Goal: Task Accomplishment & Management: Use online tool/utility

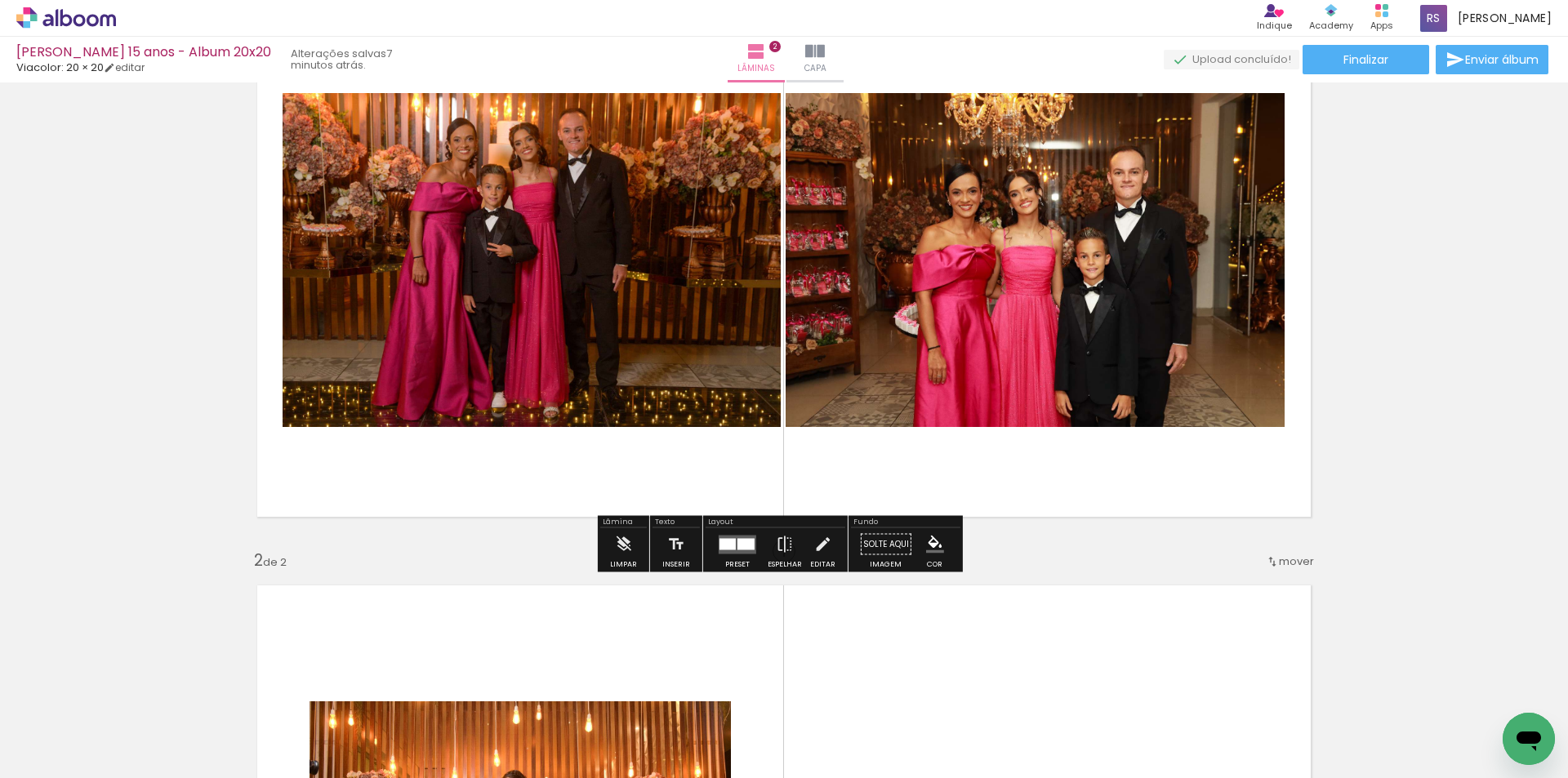
scroll to position [163, 0]
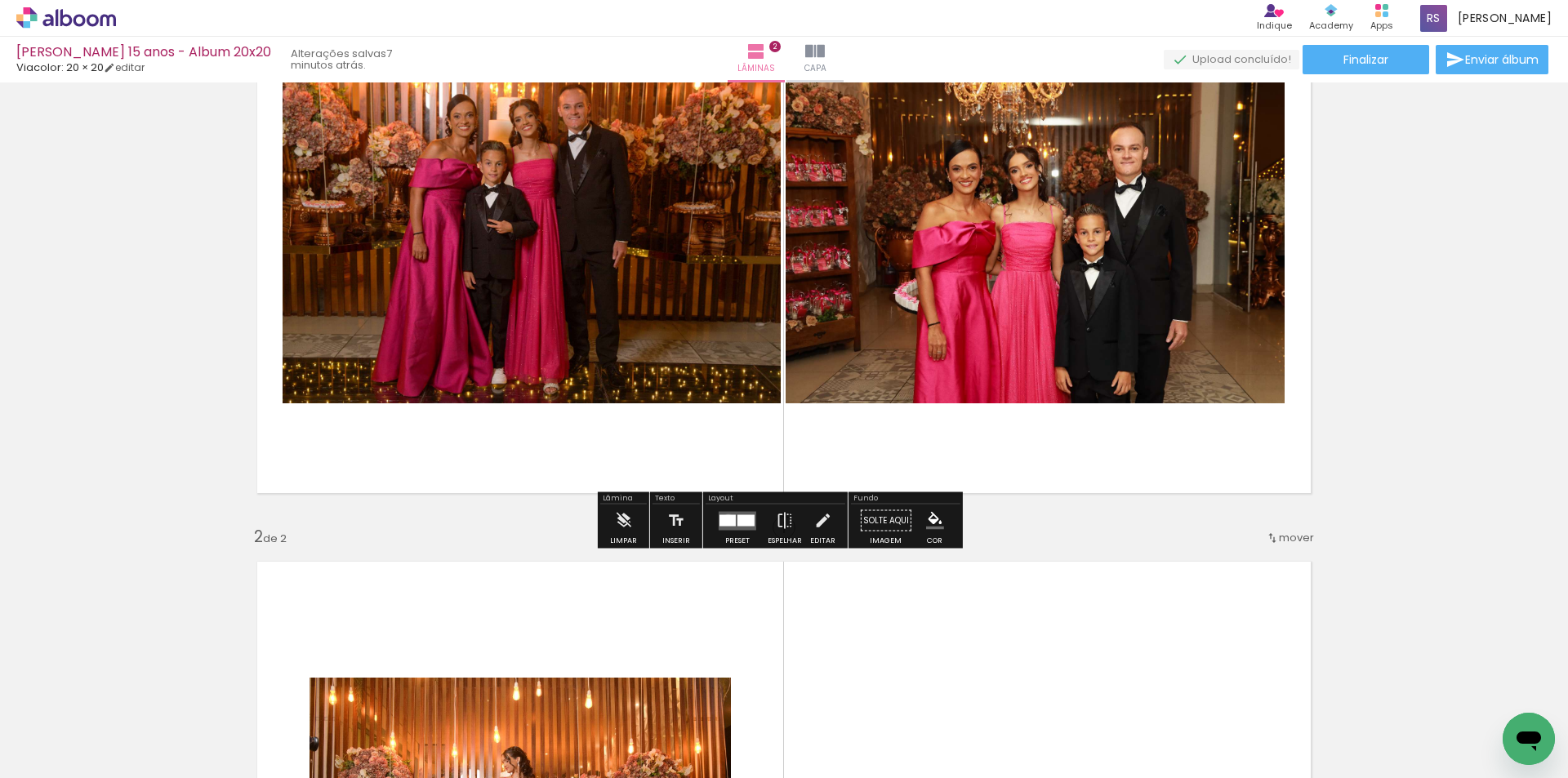
click at [725, 519] on div at bounding box center [727, 520] width 16 height 12
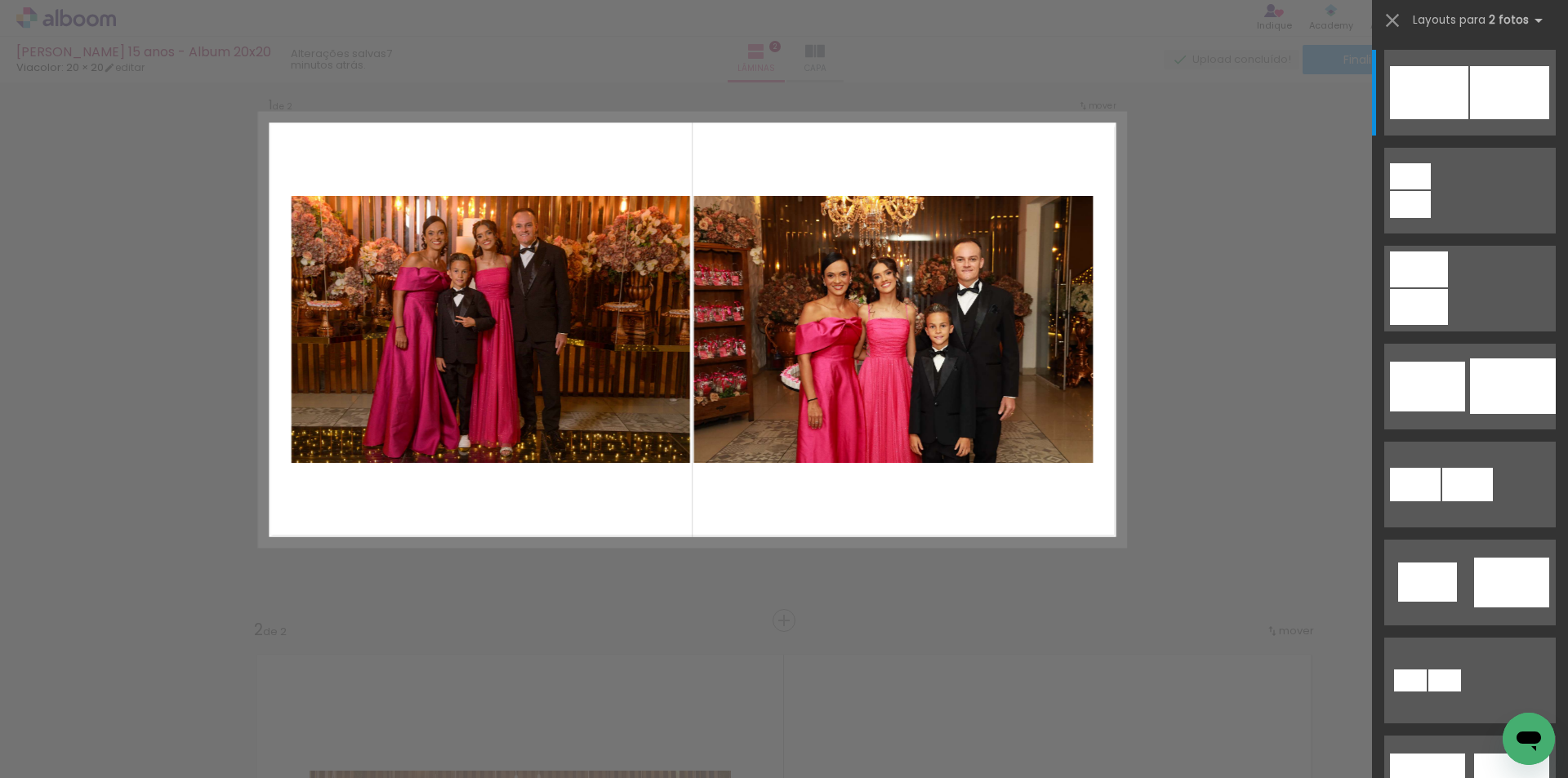
scroll to position [21, 0]
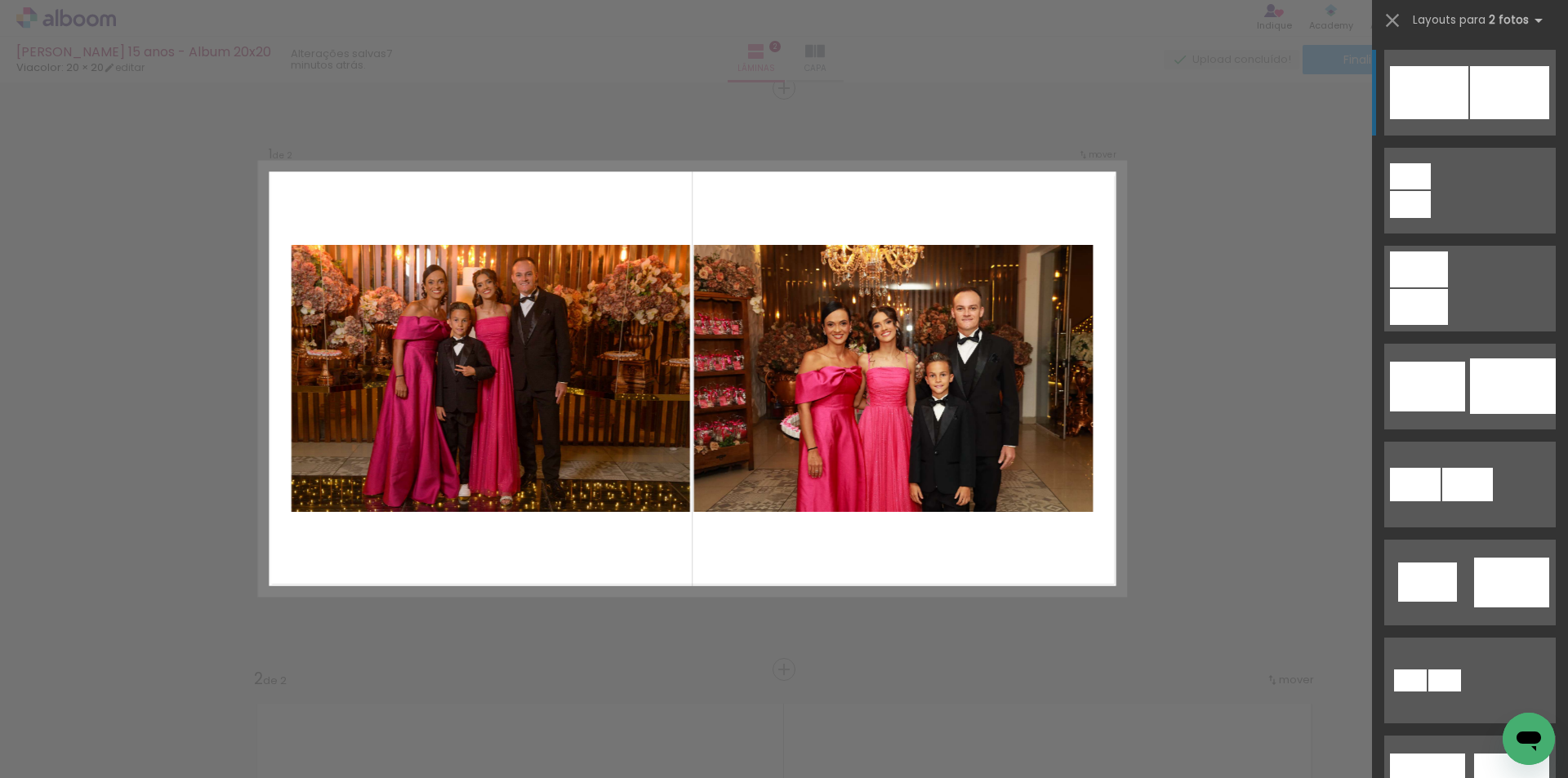
click at [1475, 96] on div at bounding box center [1509, 93] width 79 height 53
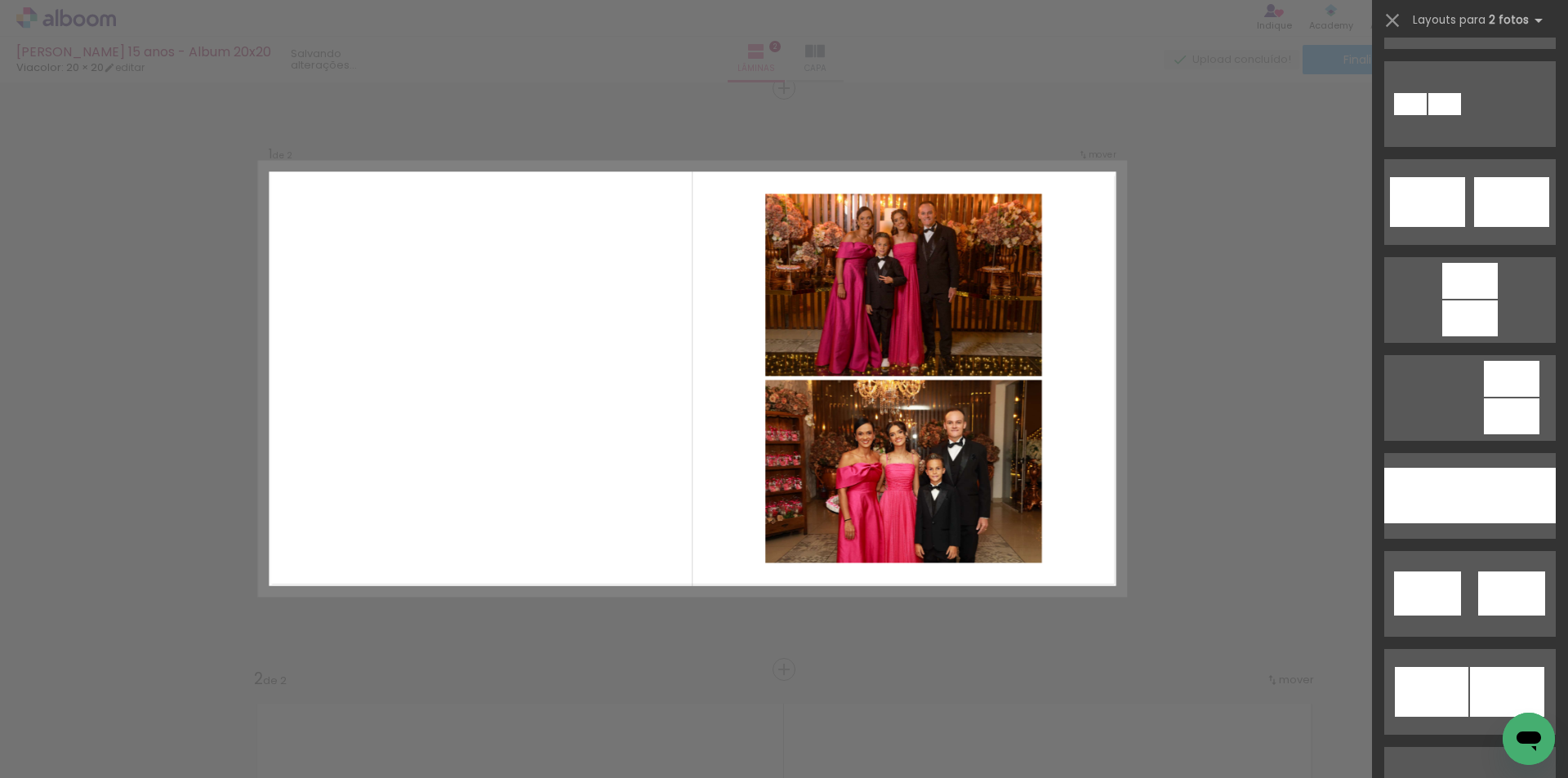
scroll to position [653, 0]
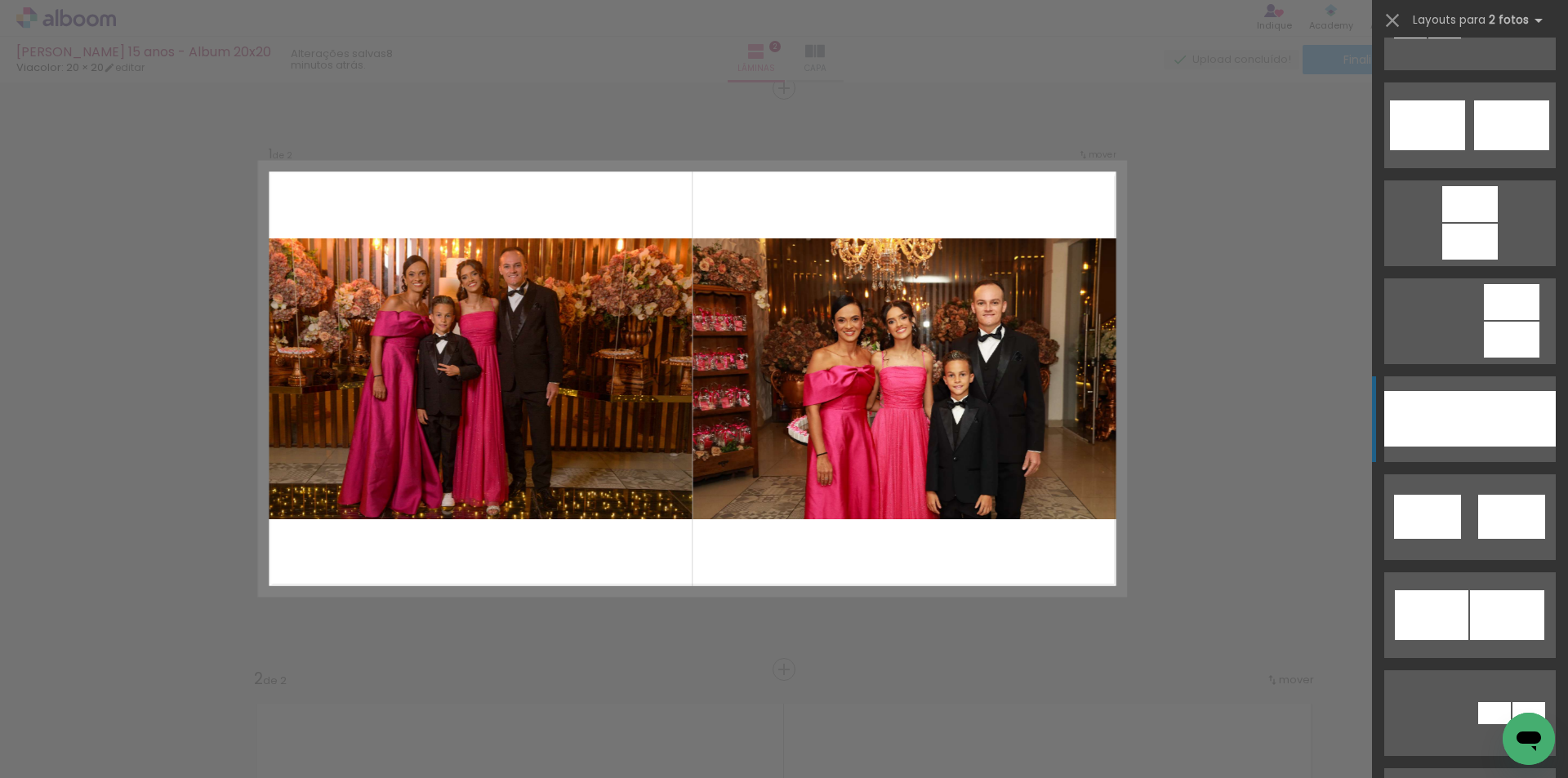
click at [1455, 414] on div at bounding box center [1427, 419] width 86 height 55
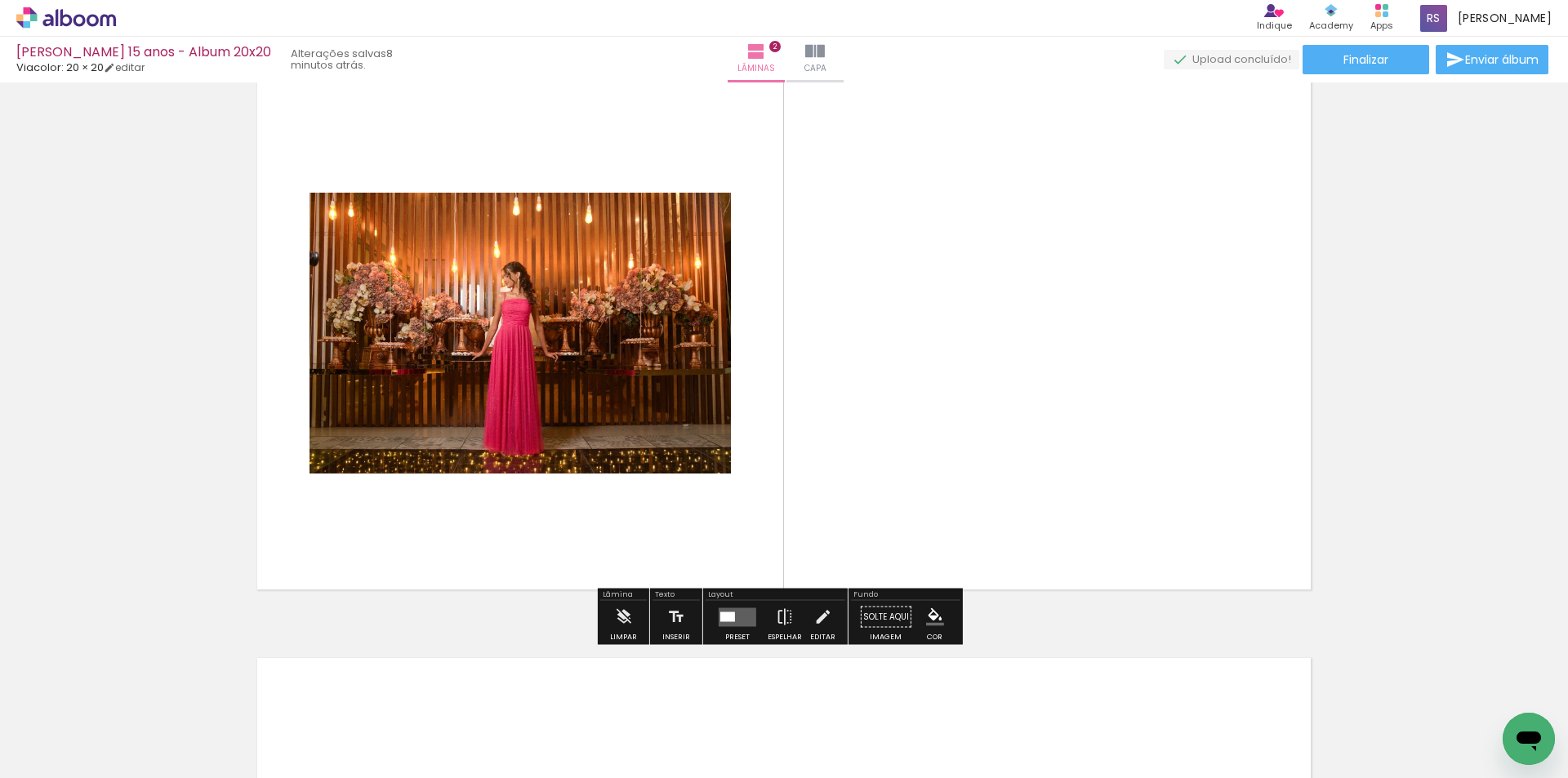
scroll to position [675, 0]
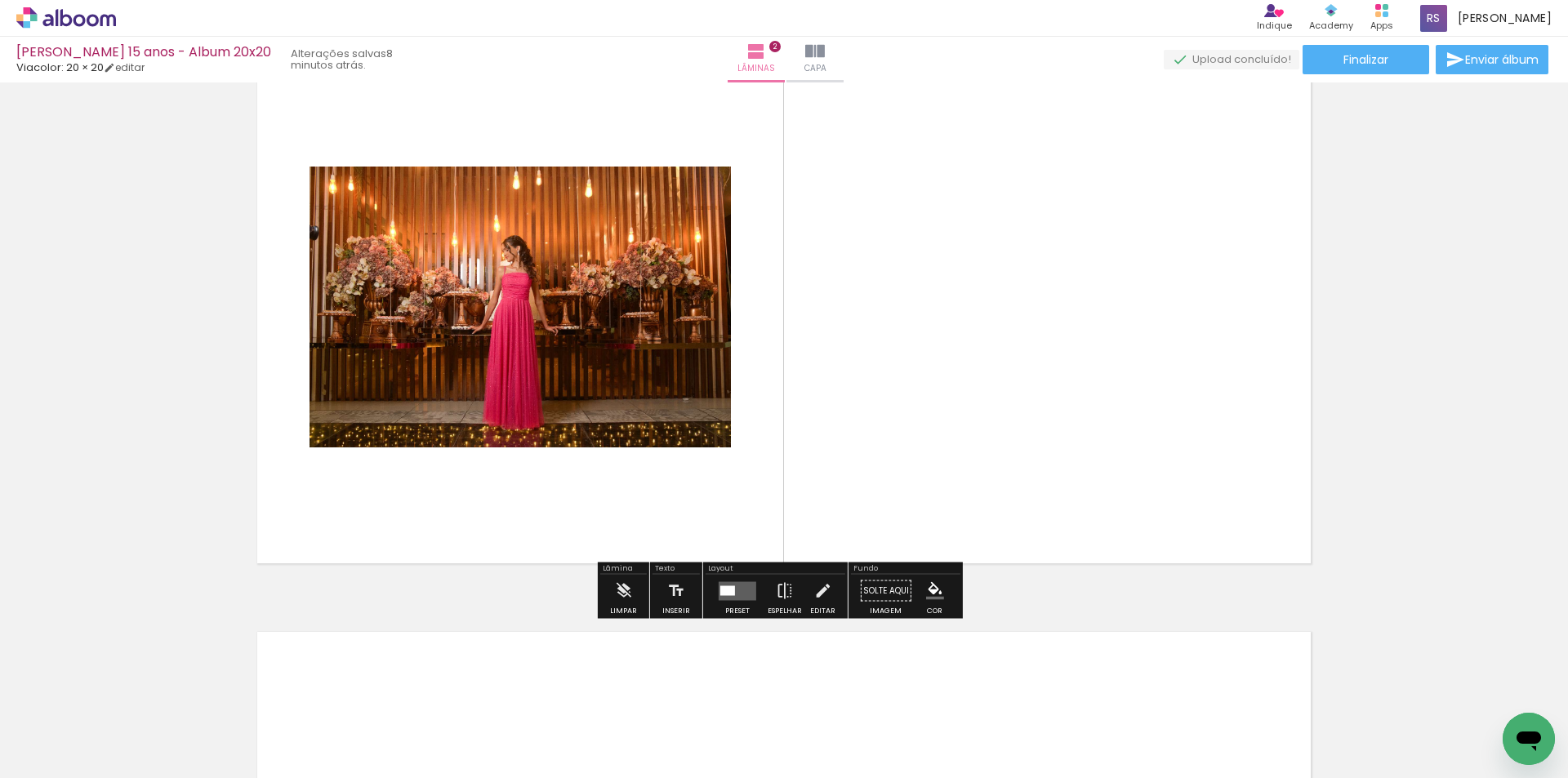
click at [733, 593] on quentale-layouter at bounding box center [737, 590] width 37 height 19
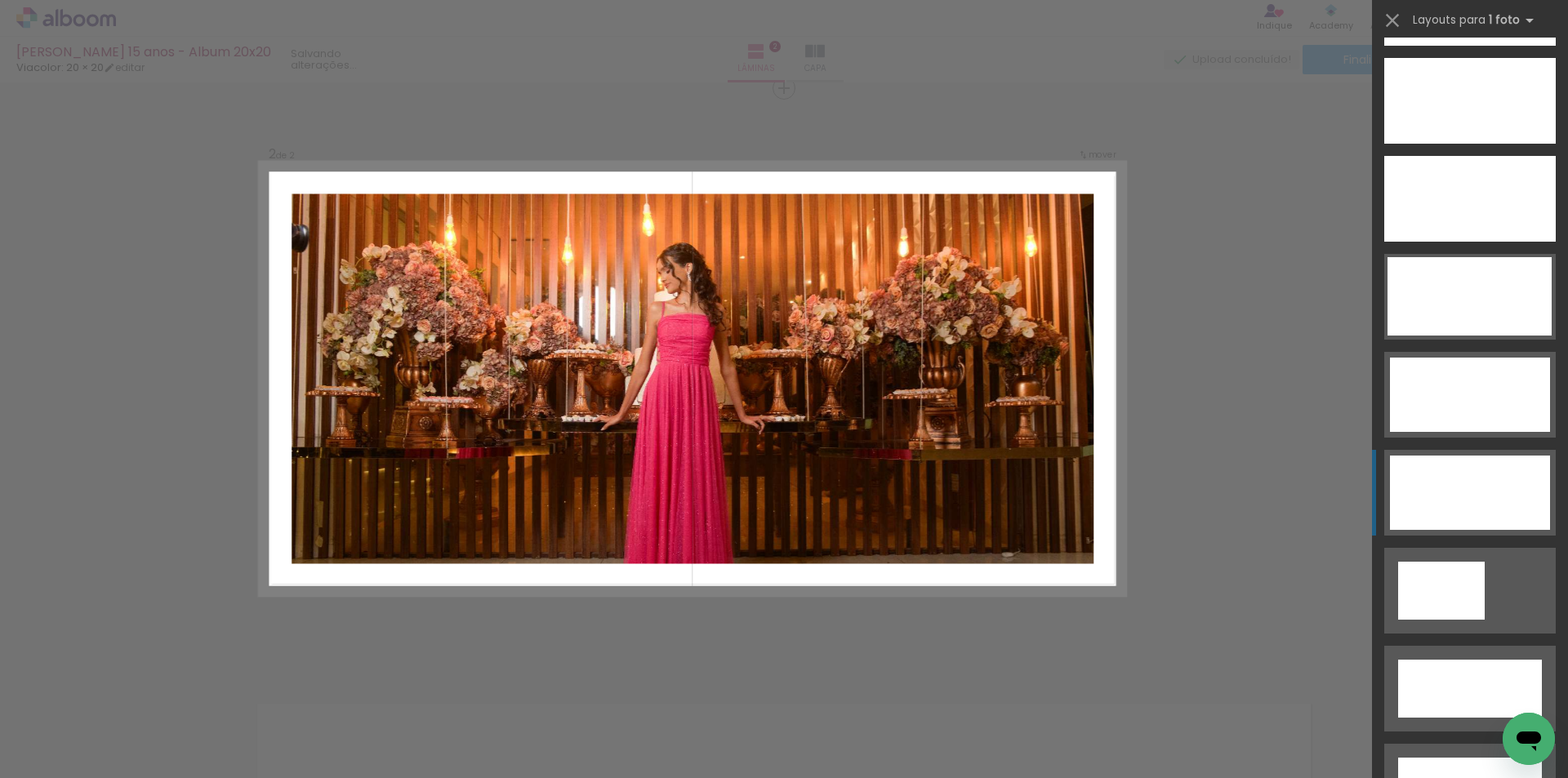
scroll to position [4795, 0]
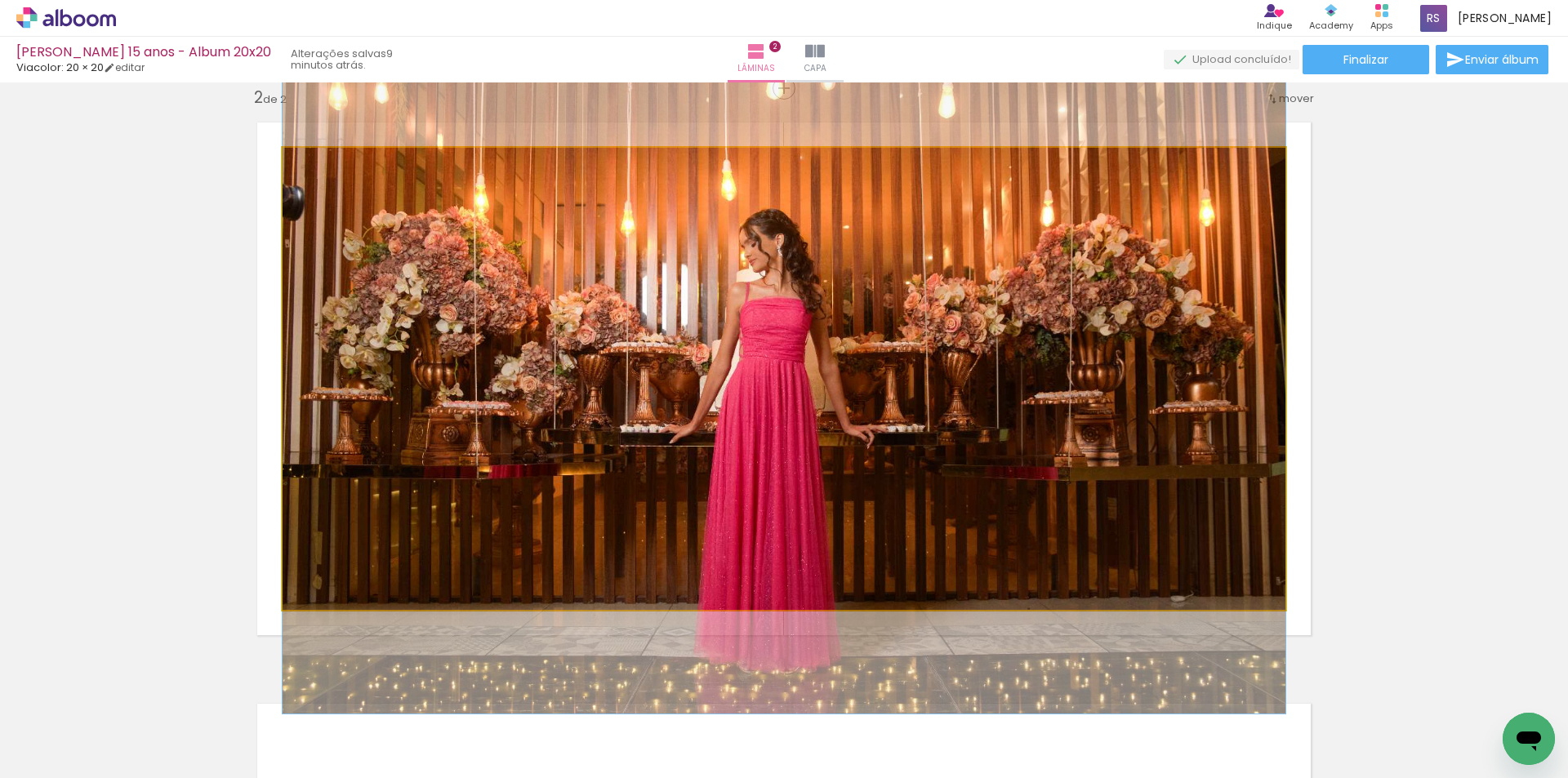
click at [948, 421] on quentale-photo at bounding box center [784, 379] width 1003 height 462
drag, startPoint x: 320, startPoint y: 166, endPoint x: 277, endPoint y: 159, distance: 43.6
type paper-slider "100"
click at [283, 159] on quentale-photo at bounding box center [784, 379] width 1003 height 462
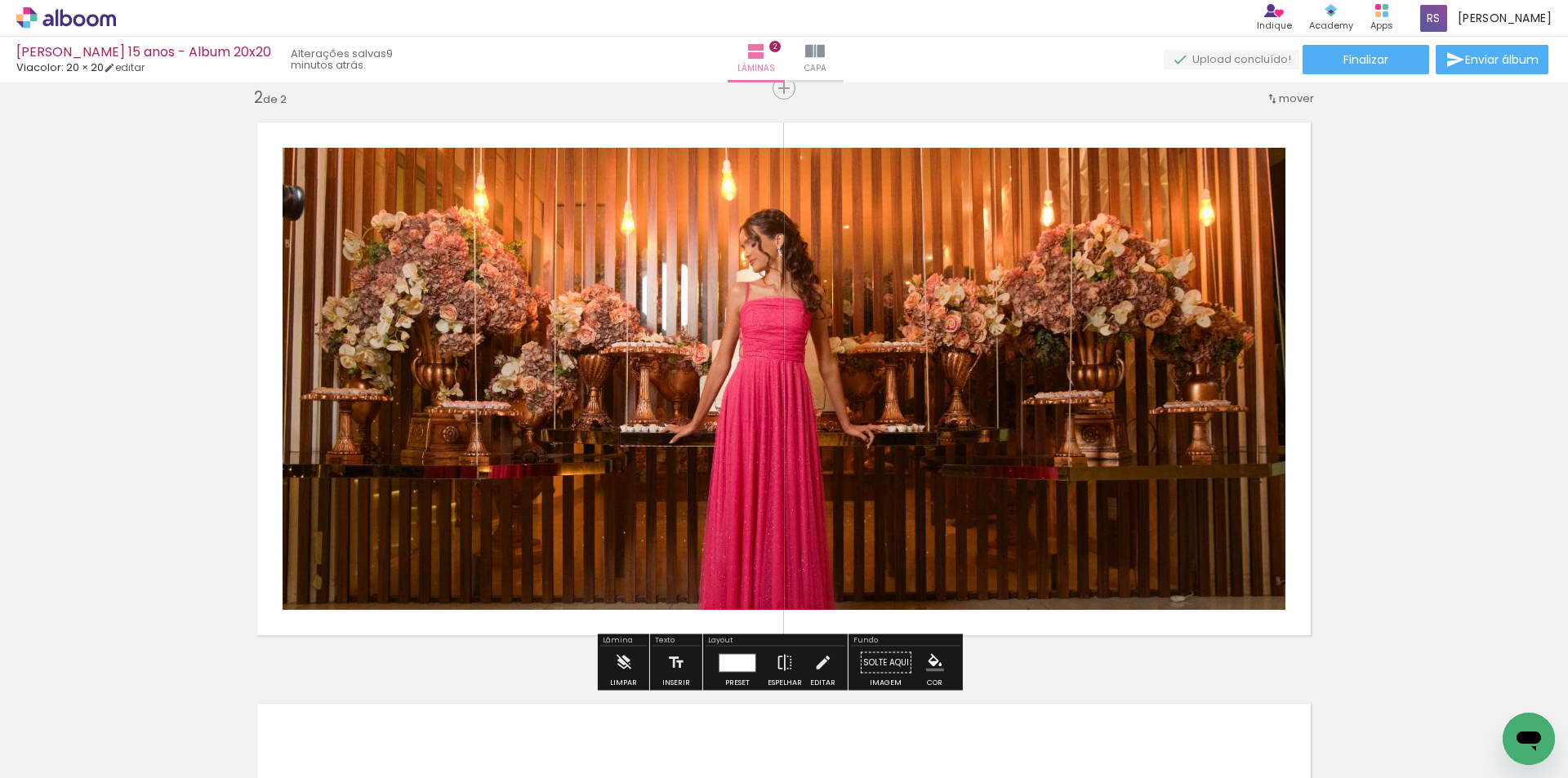
click at [721, 656] on div at bounding box center [737, 662] width 36 height 17
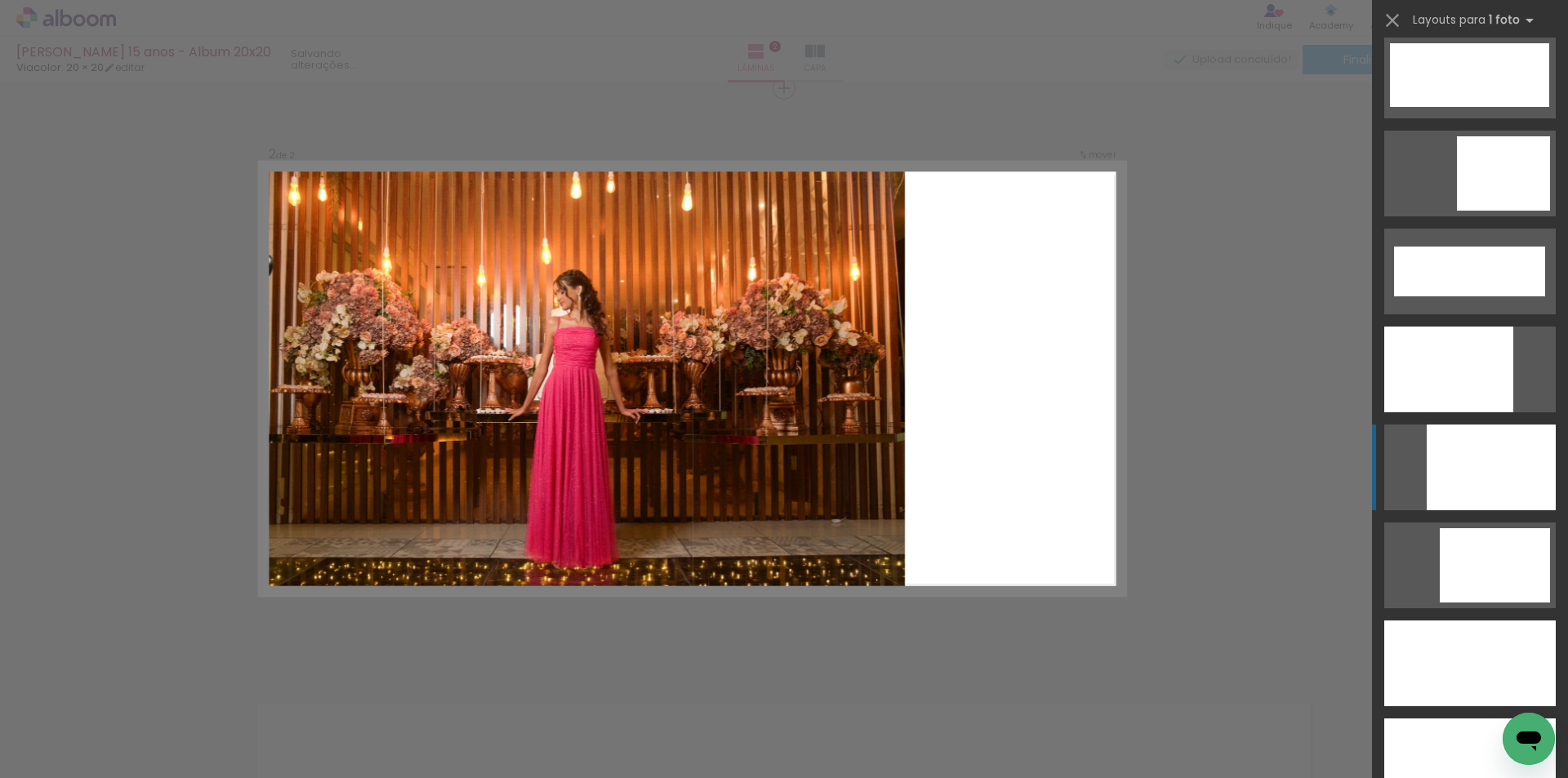
scroll to position [4141, 0]
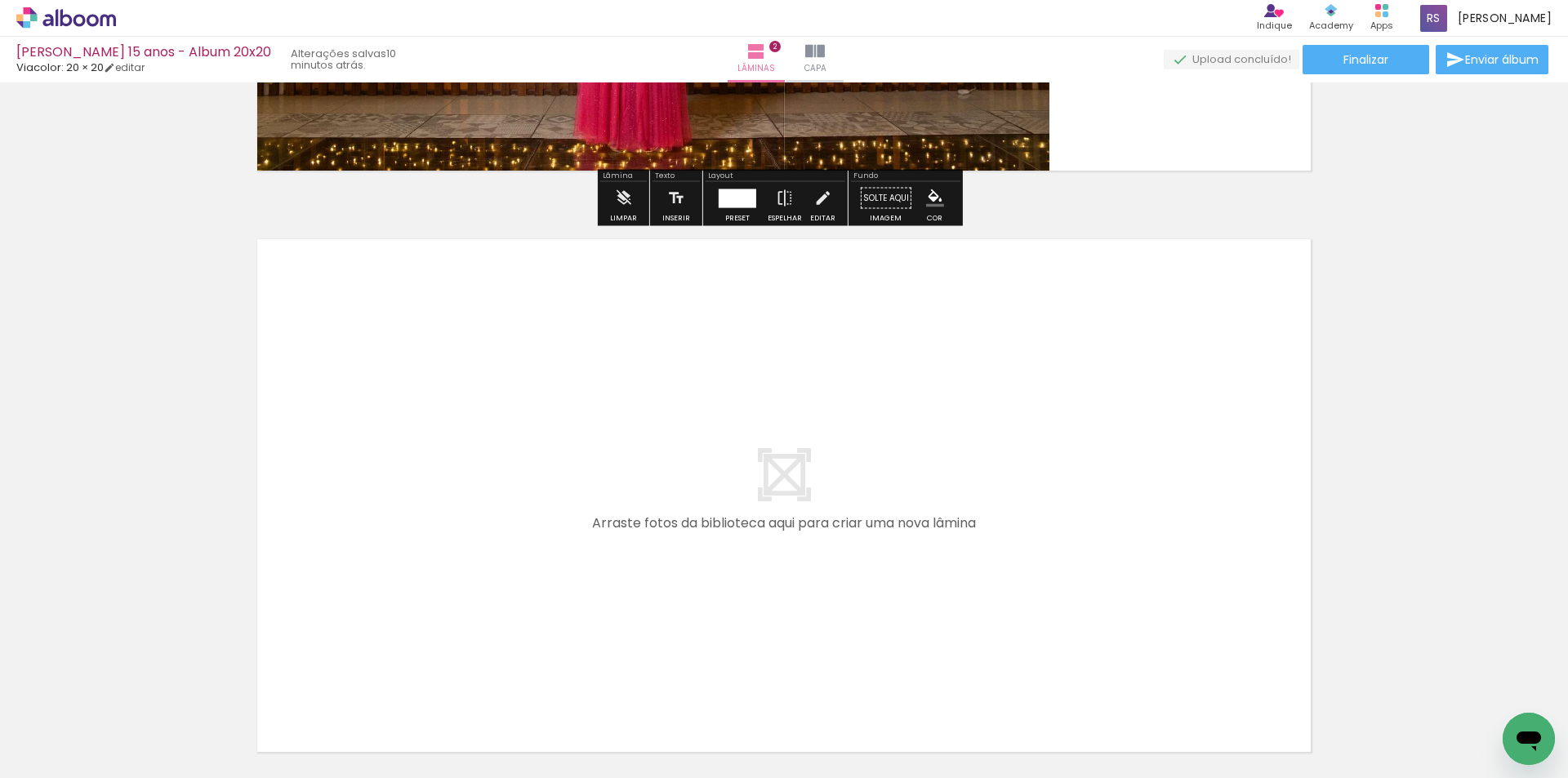
scroll to position [1093, 0]
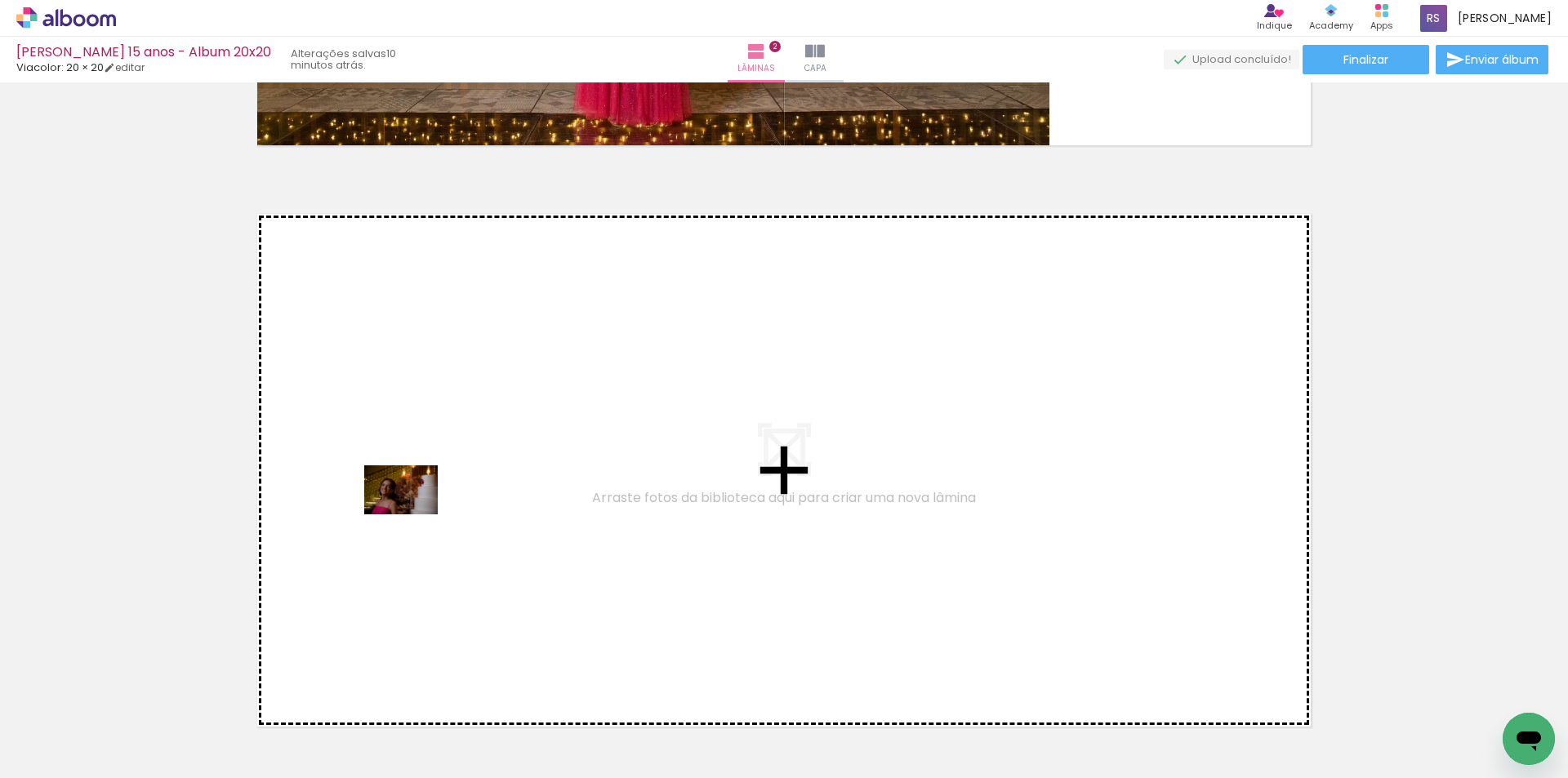
drag, startPoint x: 352, startPoint y: 729, endPoint x: 420, endPoint y: 496, distance: 242.7
click at [420, 496] on quentale-workspace at bounding box center [784, 389] width 1568 height 778
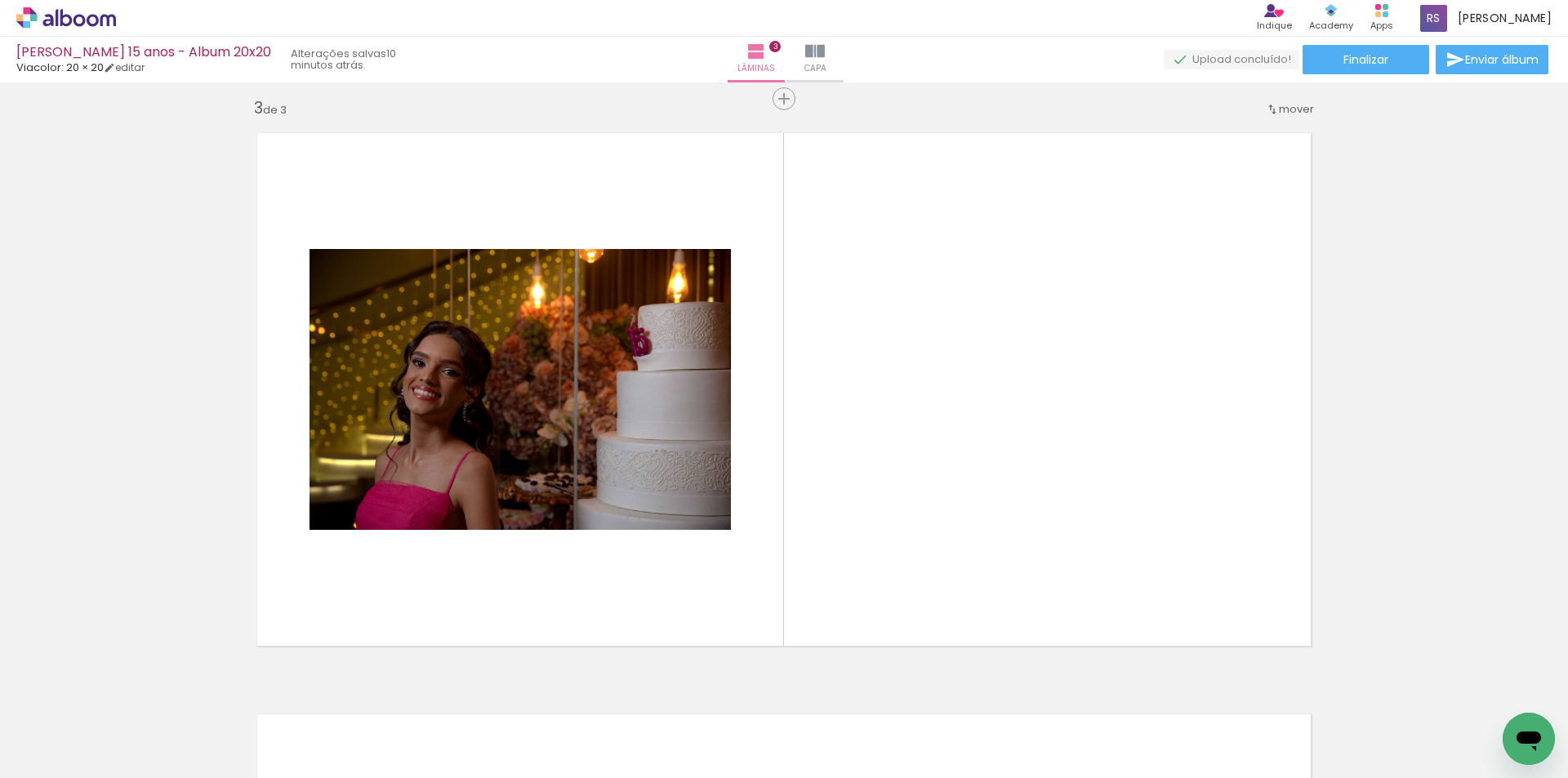
scroll to position [1183, 0]
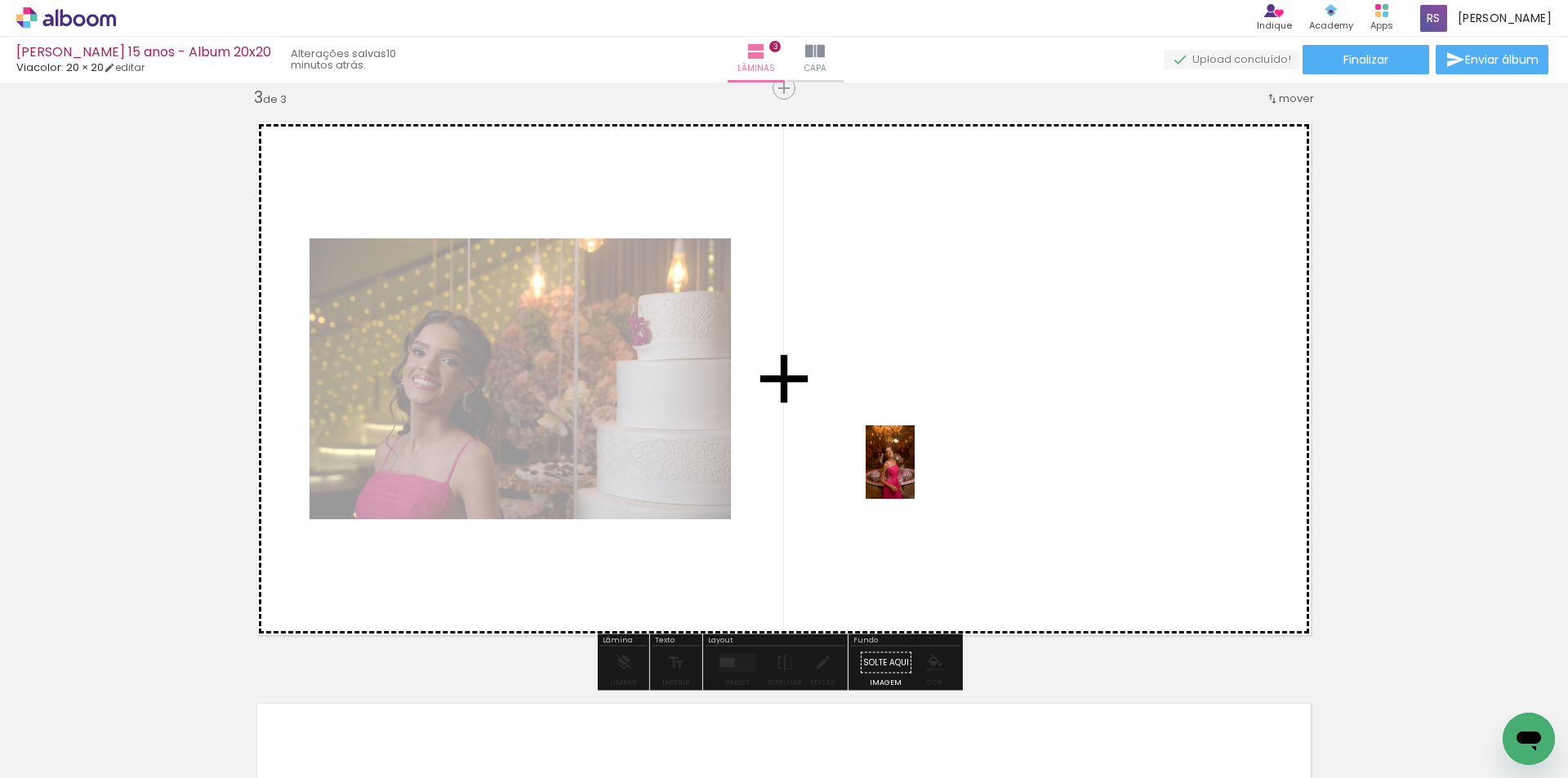
drag, startPoint x: 533, startPoint y: 746, endPoint x: 915, endPoint y: 474, distance: 468.9
click at [915, 474] on quentale-workspace at bounding box center [784, 389] width 1568 height 778
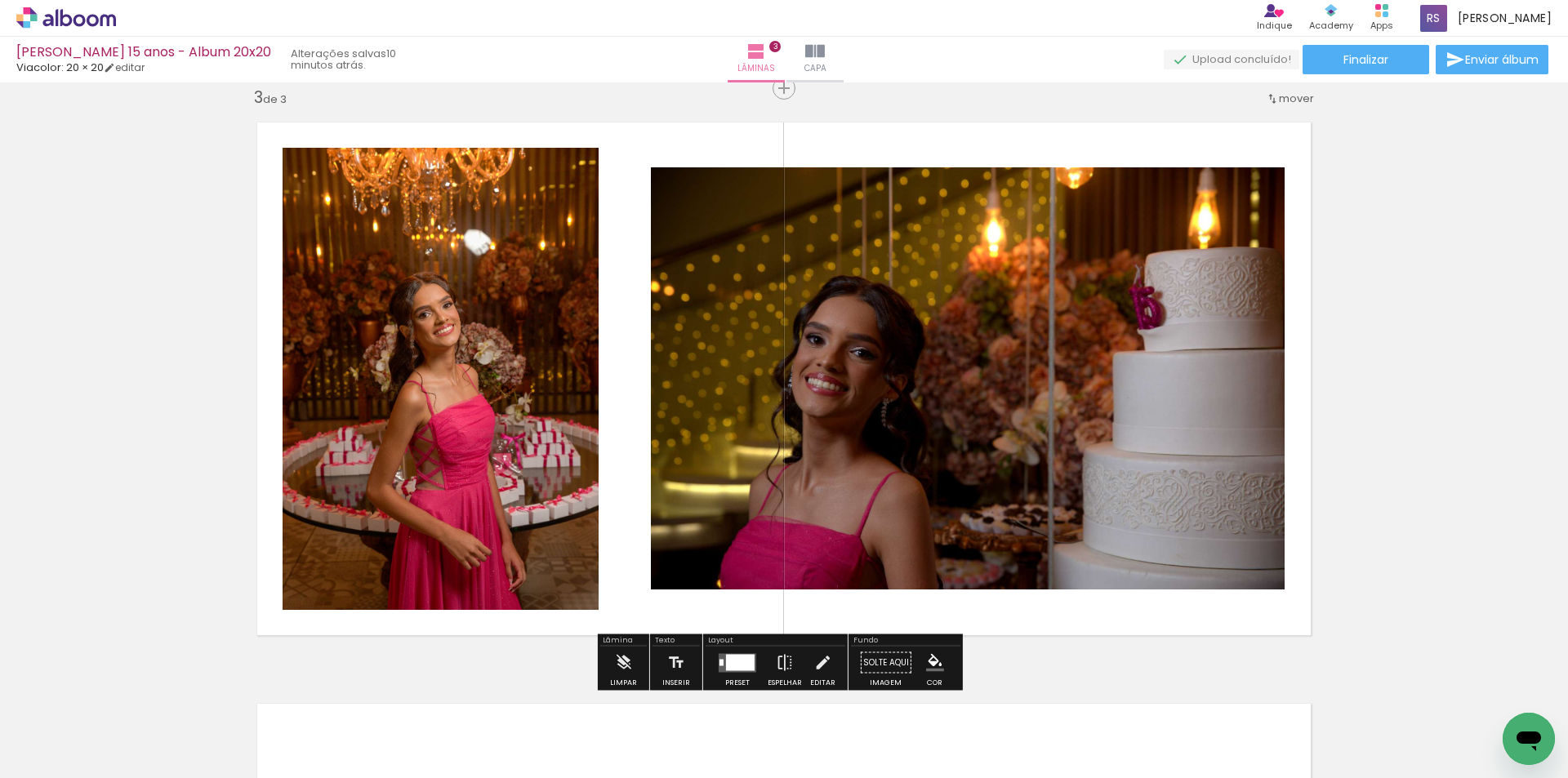
click at [730, 659] on div at bounding box center [740, 662] width 29 height 16
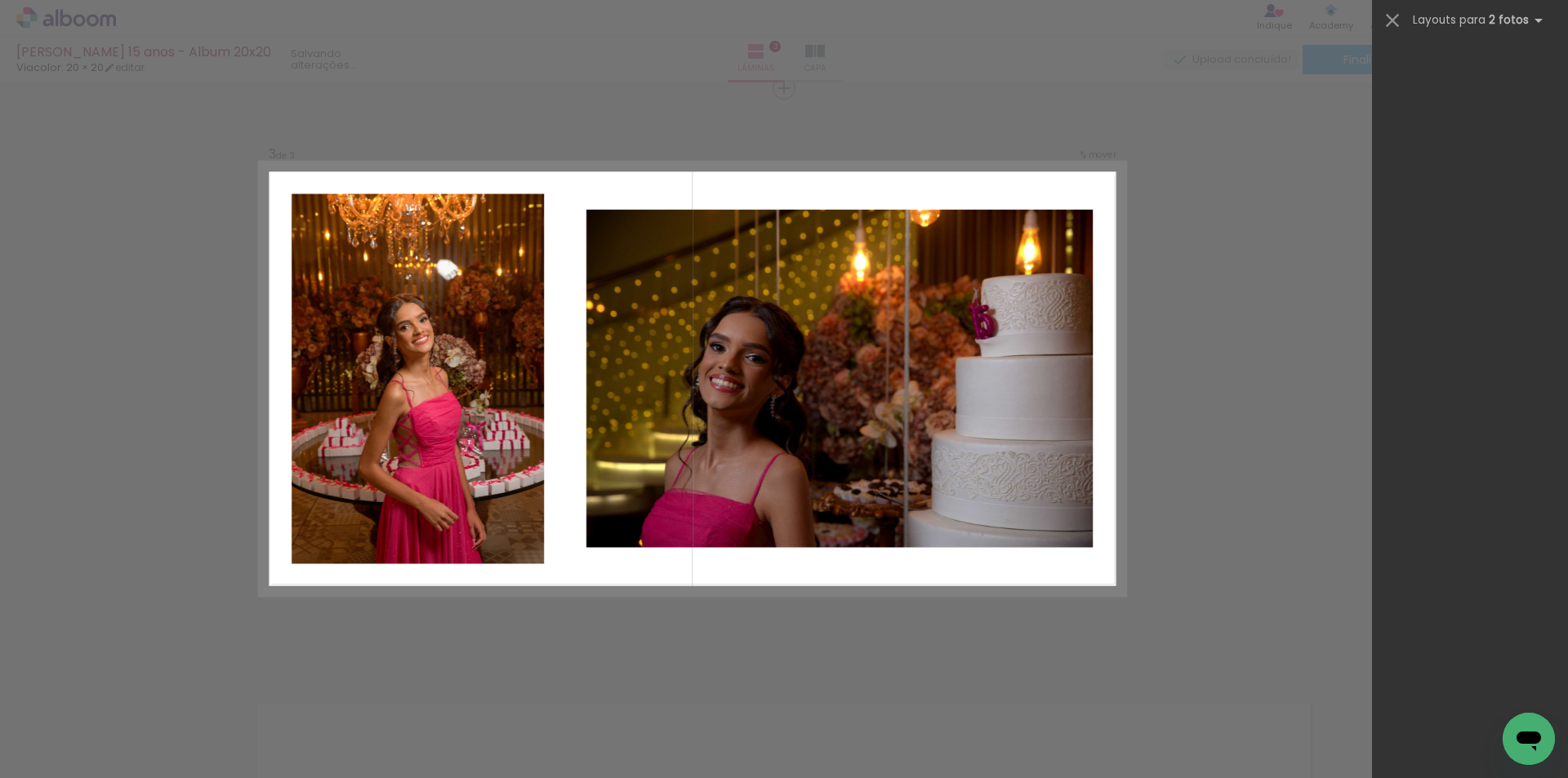
scroll to position [0, 0]
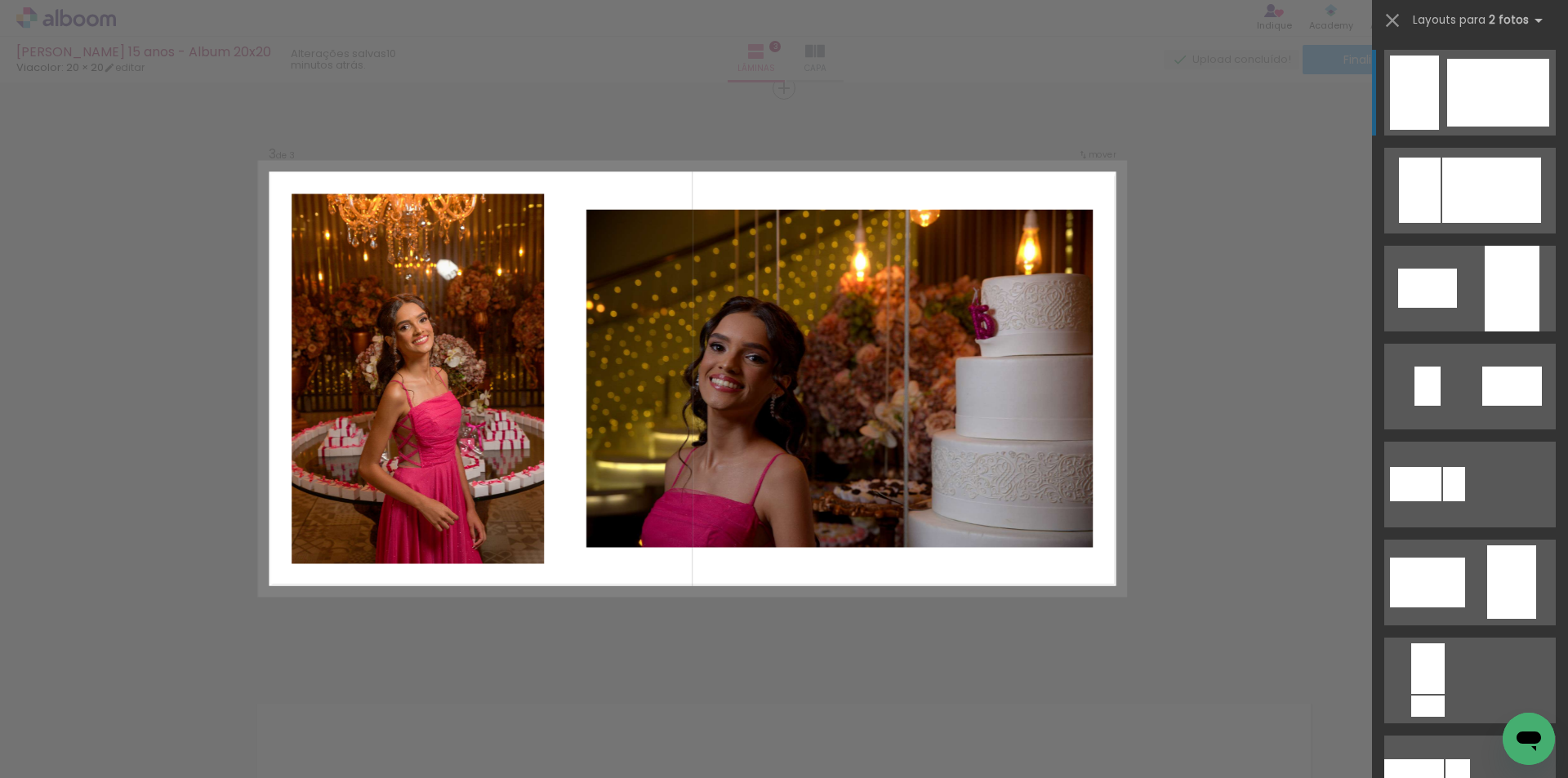
click at [1502, 158] on div at bounding box center [1491, 190] width 99 height 65
click at [1473, 158] on div at bounding box center [1491, 190] width 99 height 65
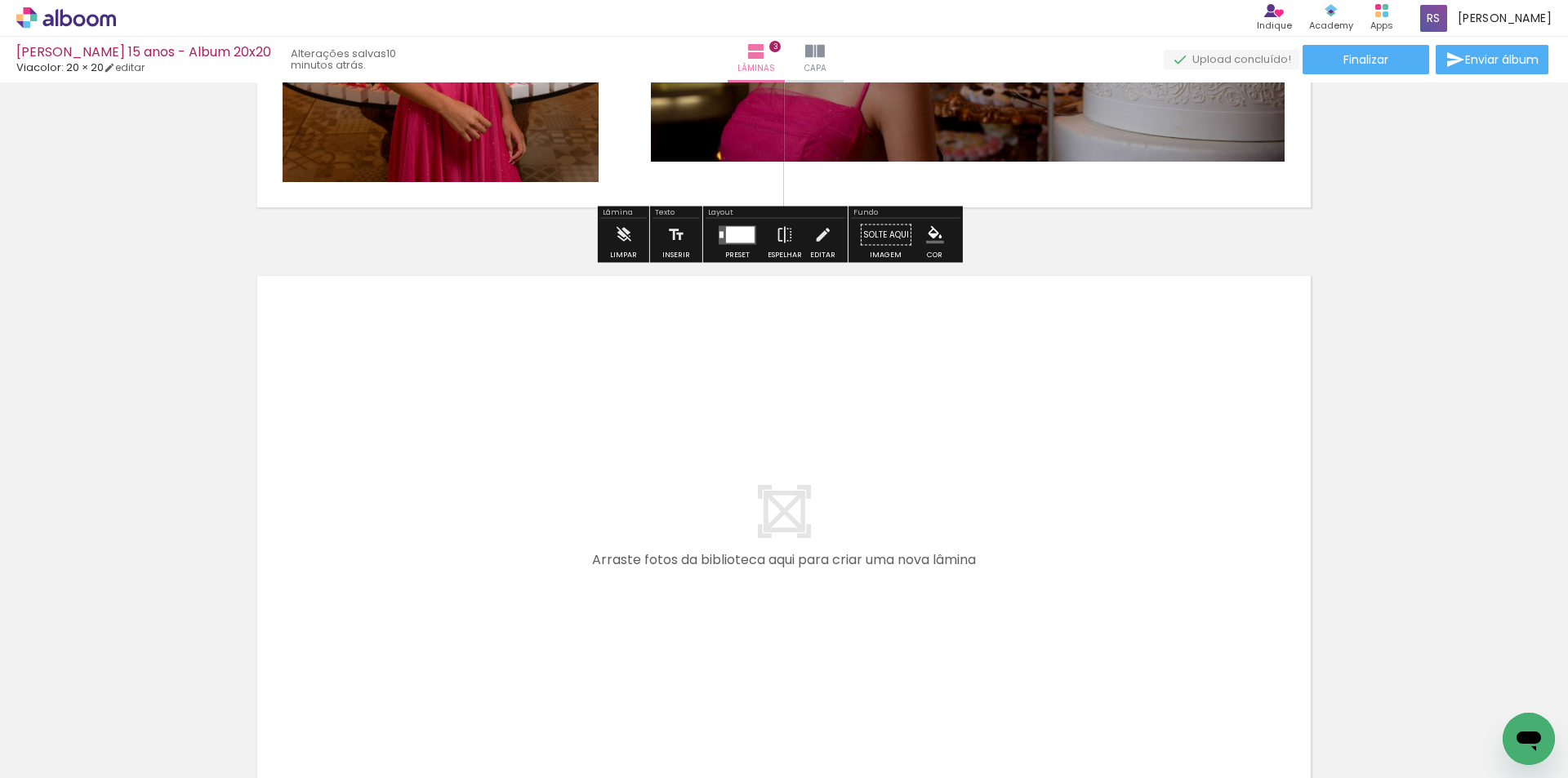
scroll to position [1674, 0]
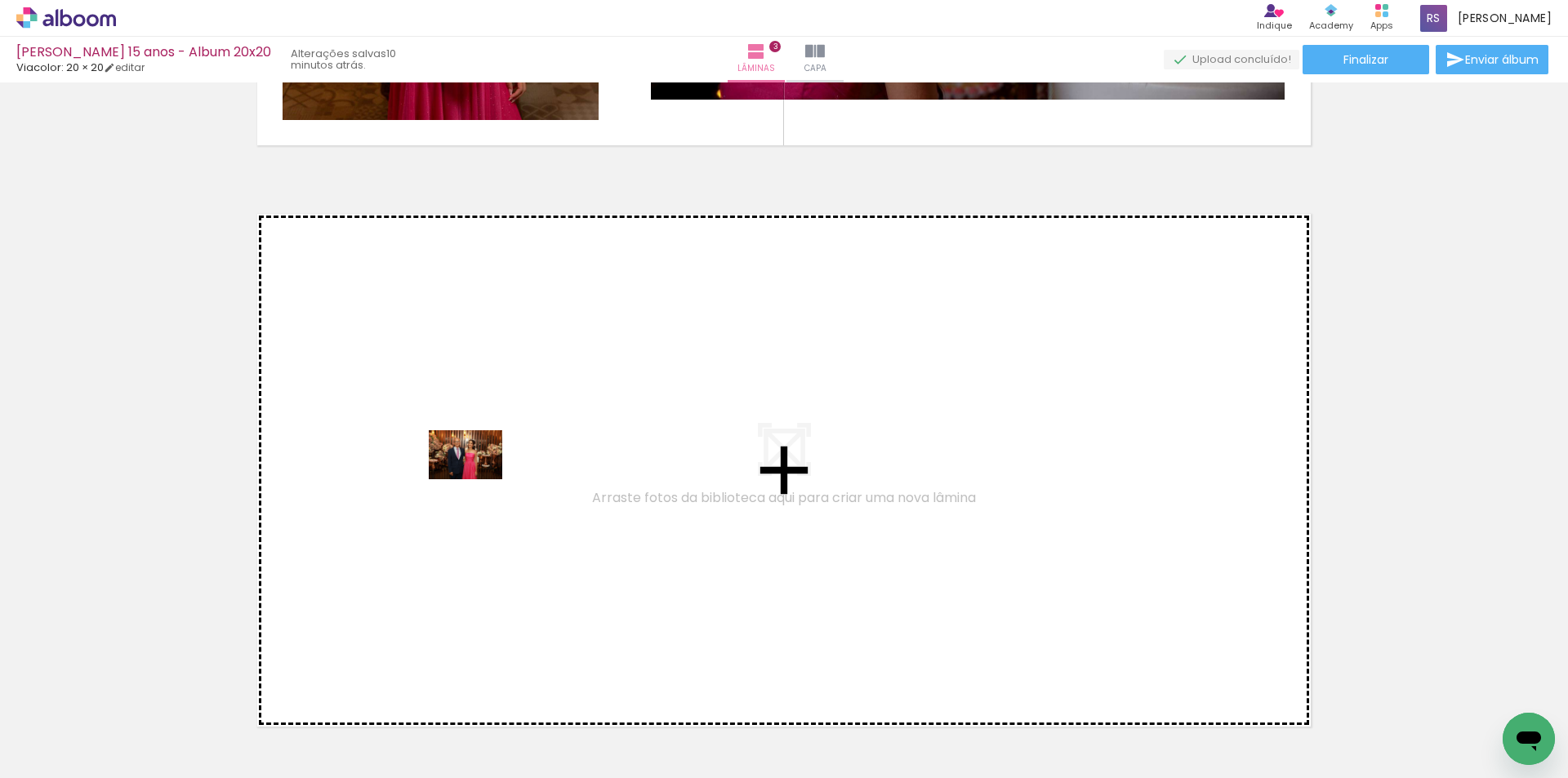
drag, startPoint x: 452, startPoint y: 734, endPoint x: 478, endPoint y: 479, distance: 256.3
click at [478, 479] on quentale-workspace at bounding box center [784, 389] width 1568 height 778
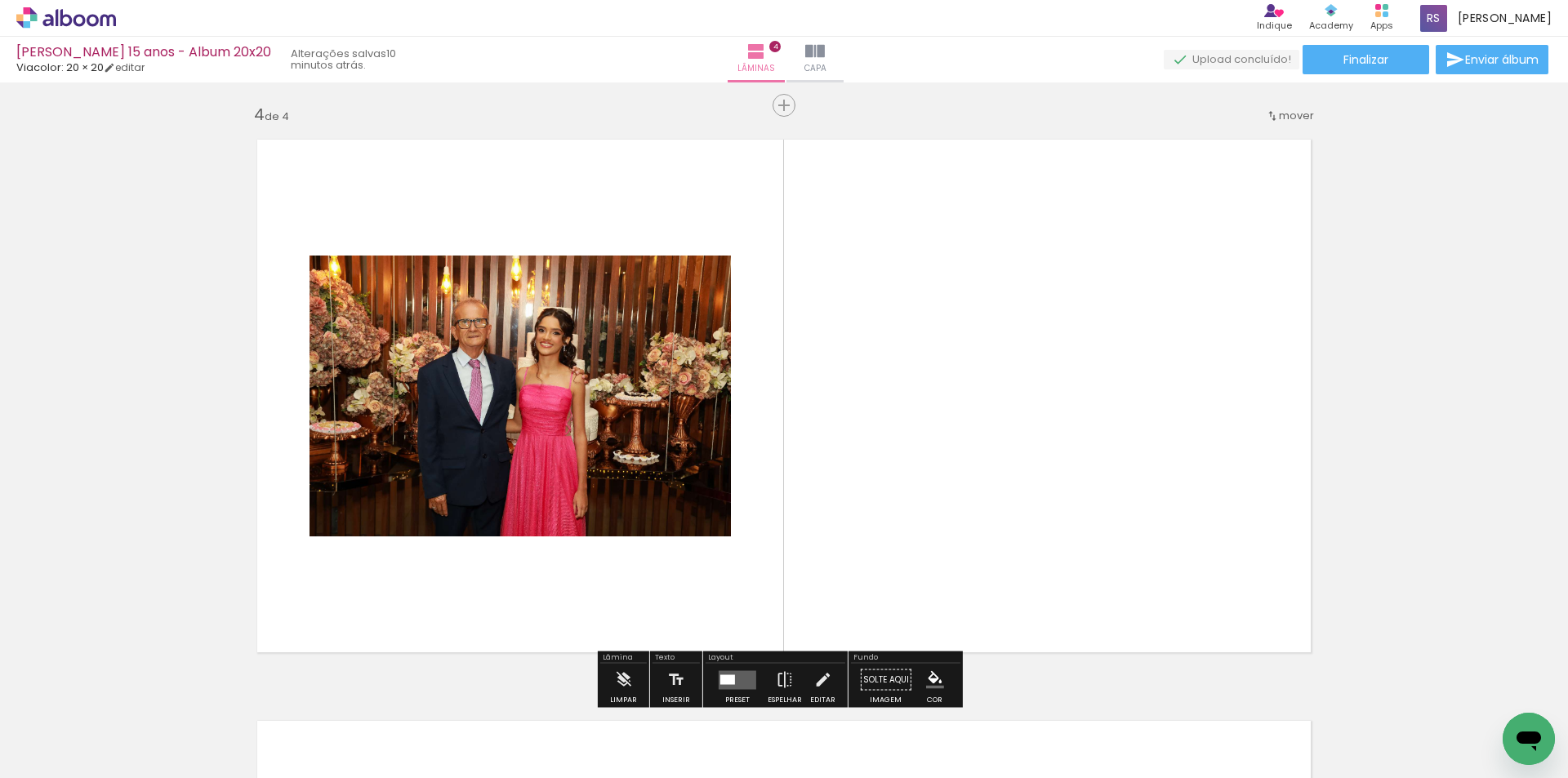
scroll to position [1765, 0]
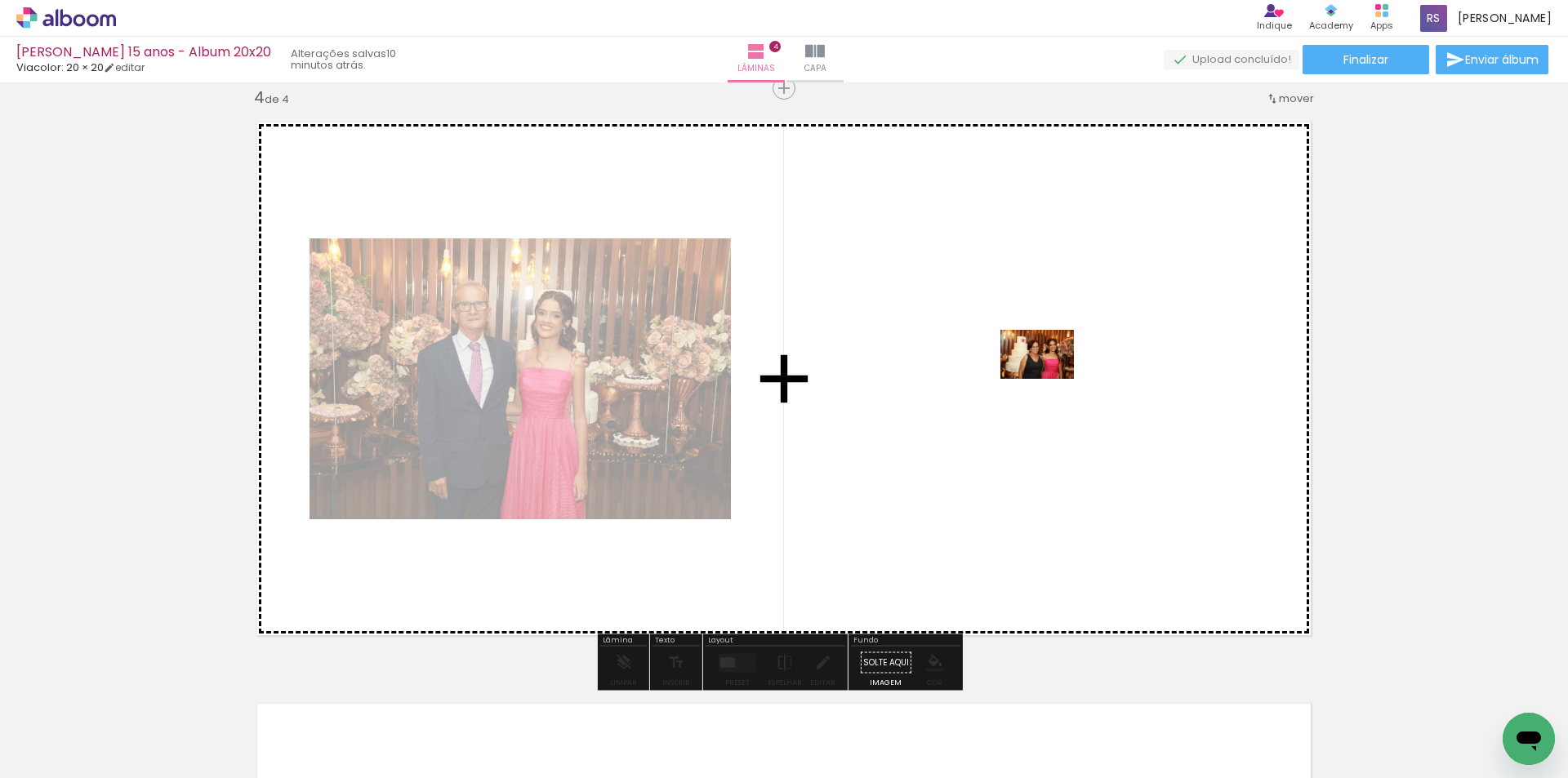
drag, startPoint x: 1186, startPoint y: 725, endPoint x: 1049, endPoint y: 378, distance: 373.1
click at [1049, 378] on quentale-workspace at bounding box center [784, 389] width 1568 height 778
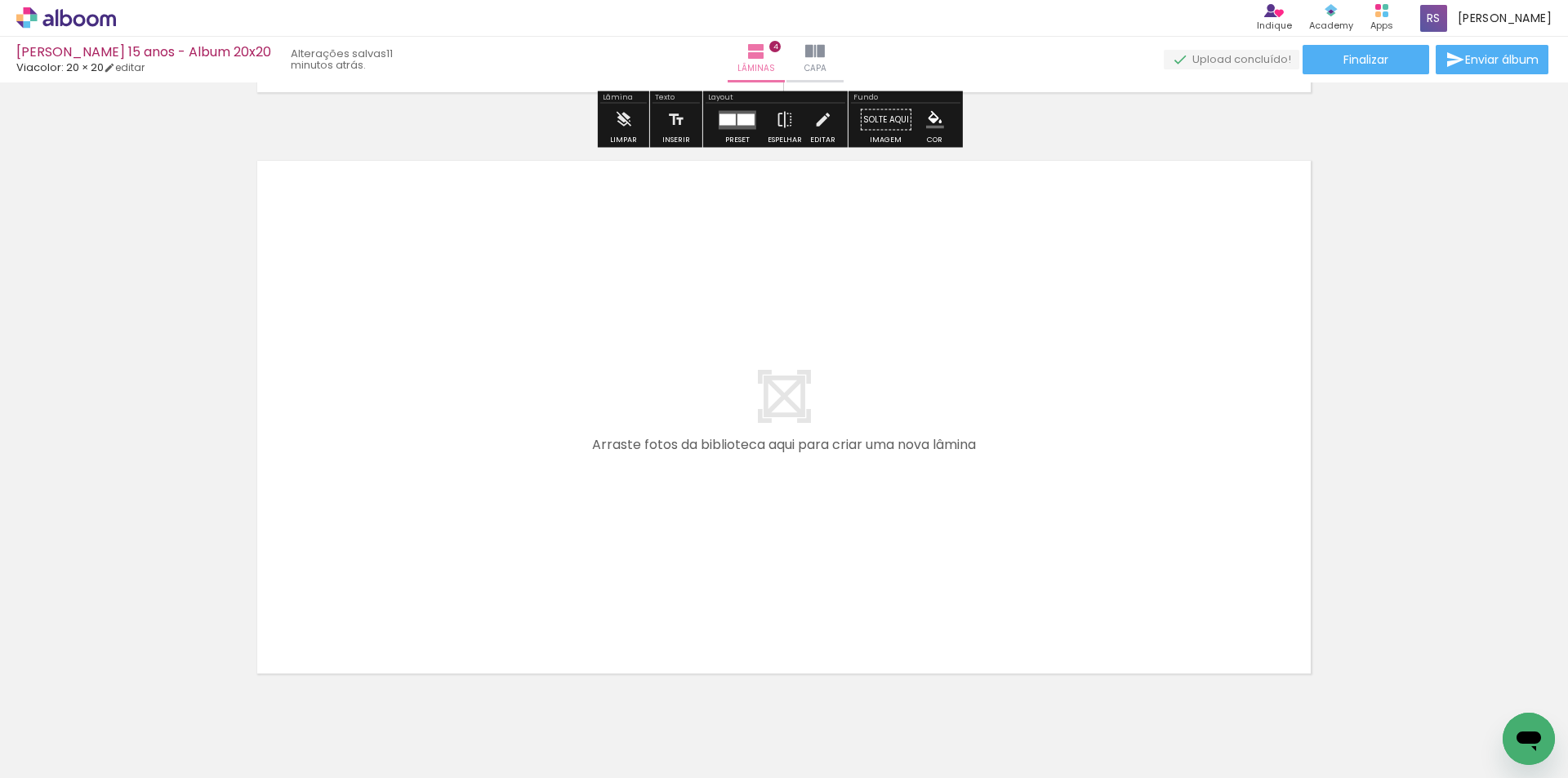
scroll to position [2337, 0]
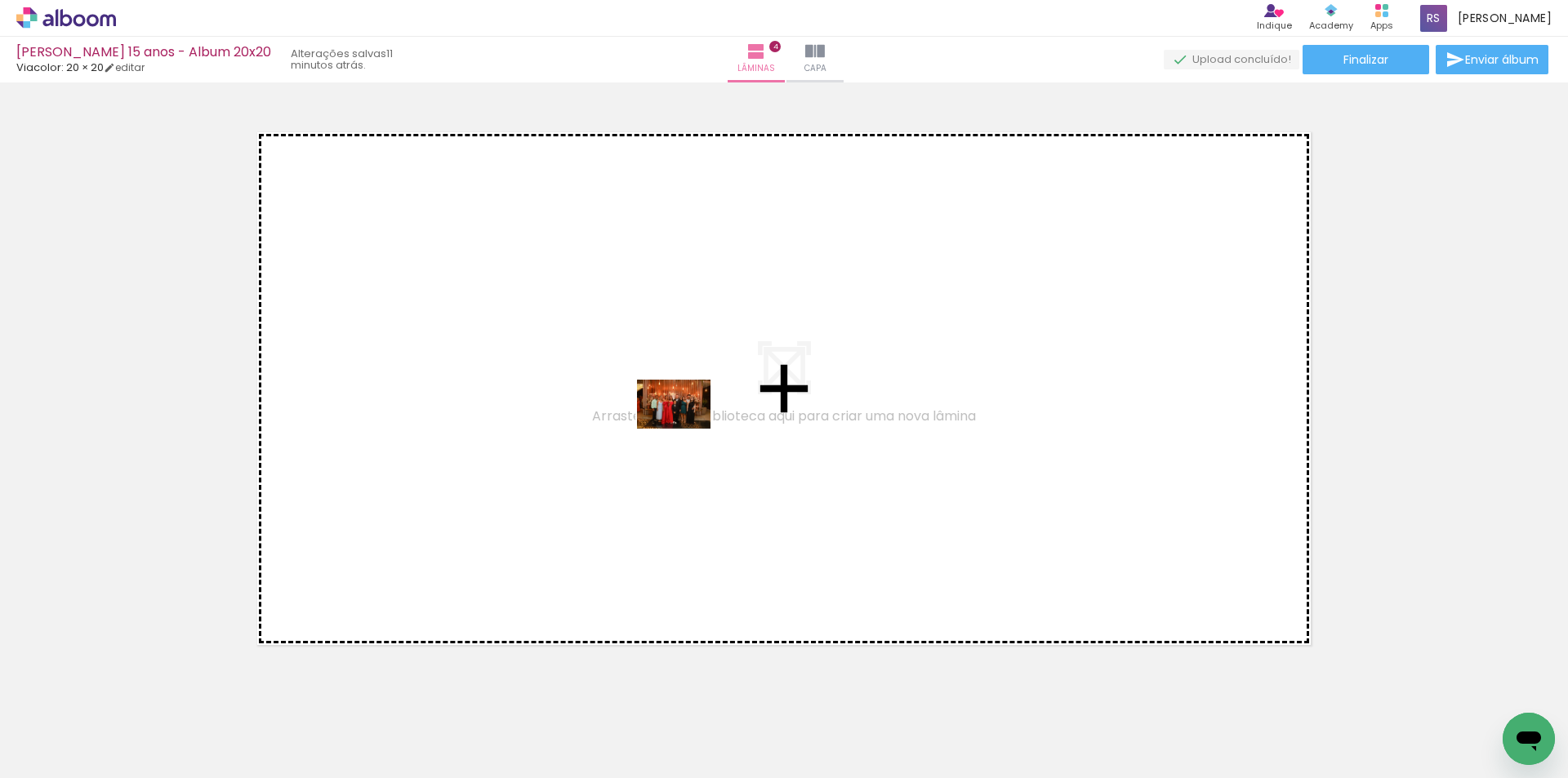
drag, startPoint x: 817, startPoint y: 709, endPoint x: 685, endPoint y: 429, distance: 309.6
click at [685, 429] on quentale-workspace at bounding box center [784, 389] width 1568 height 778
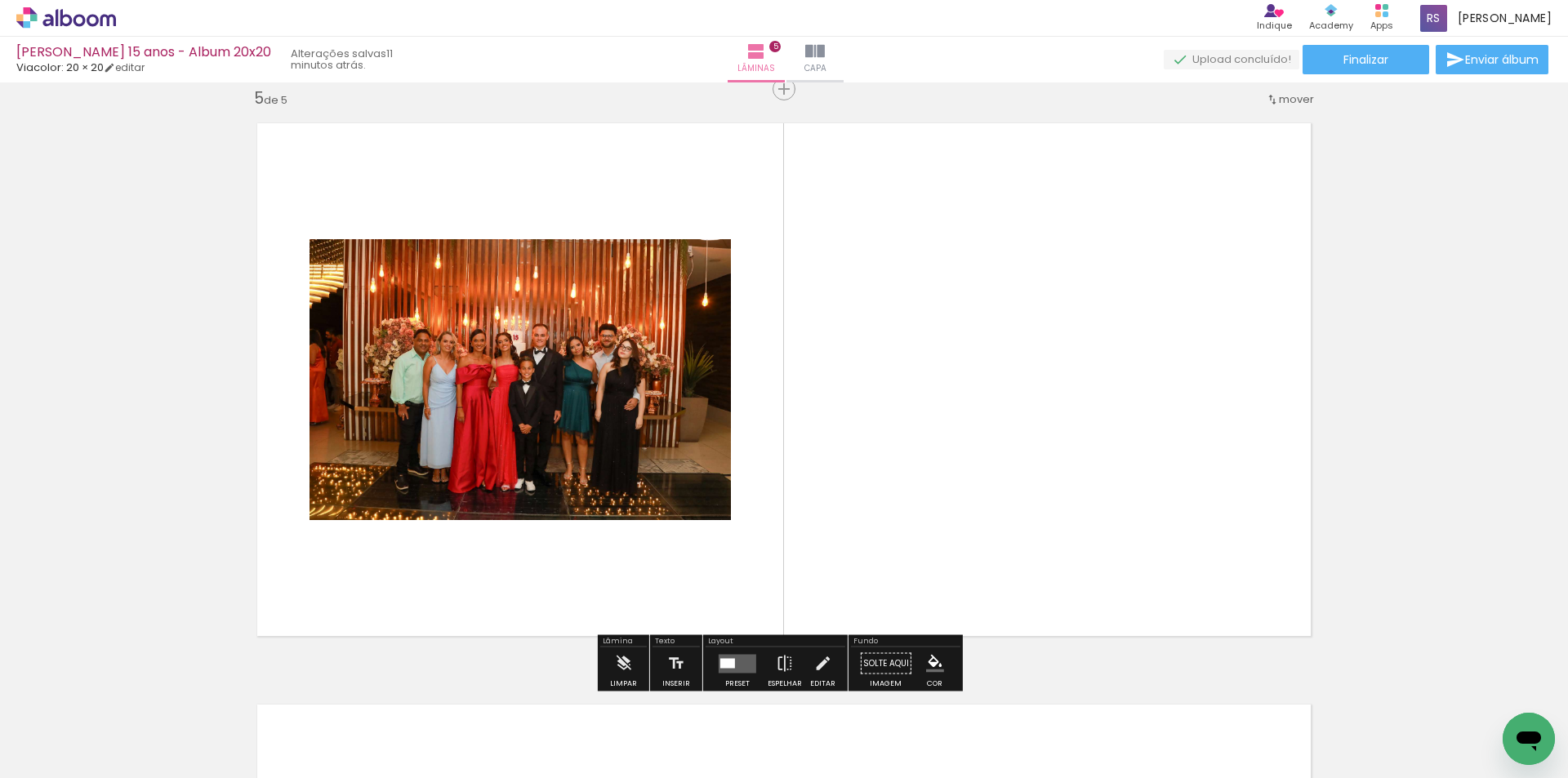
scroll to position [2346, 0]
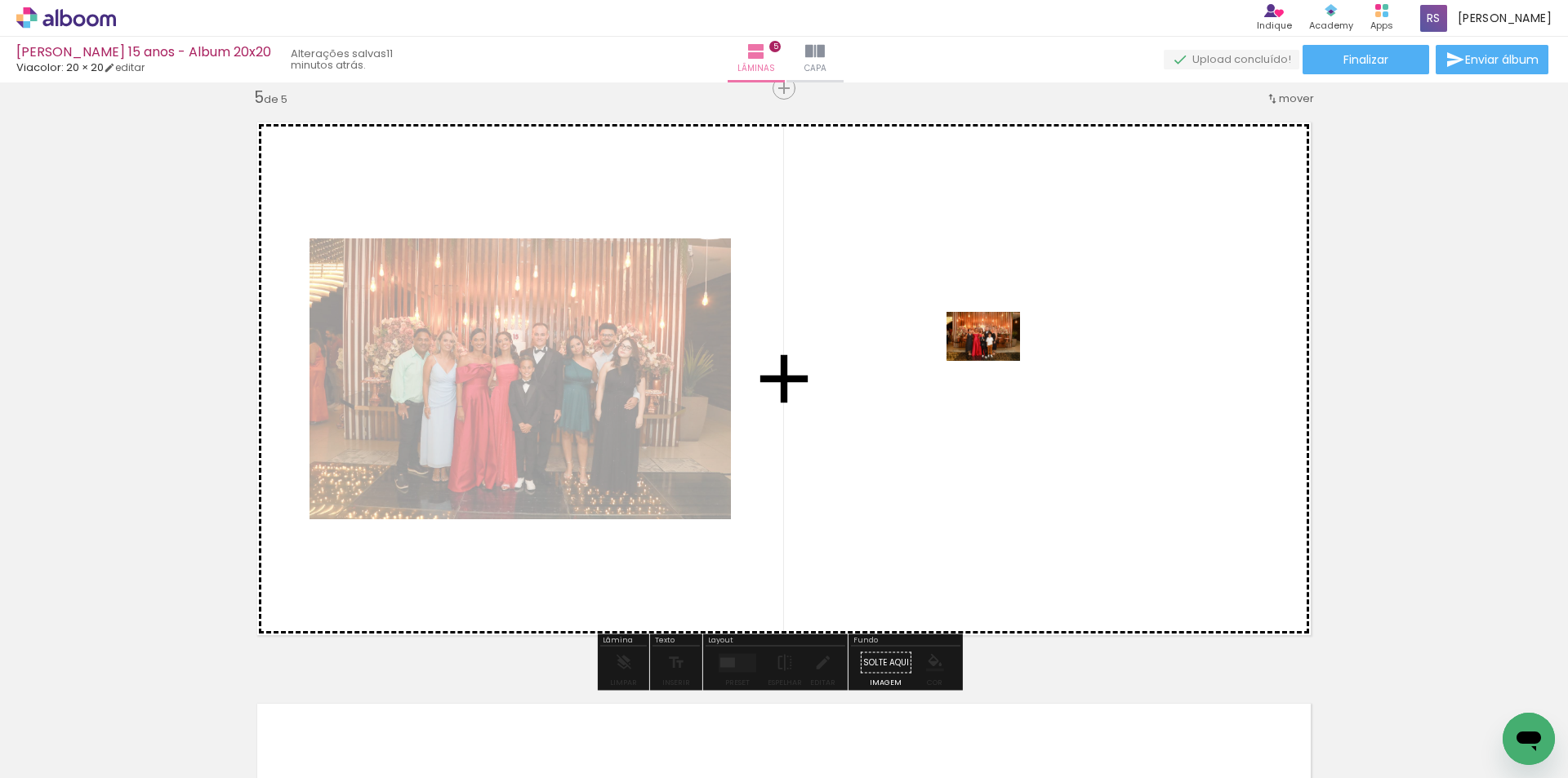
drag, startPoint x: 909, startPoint y: 733, endPoint x: 996, endPoint y: 361, distance: 382.0
click at [996, 361] on quentale-workspace at bounding box center [784, 389] width 1568 height 778
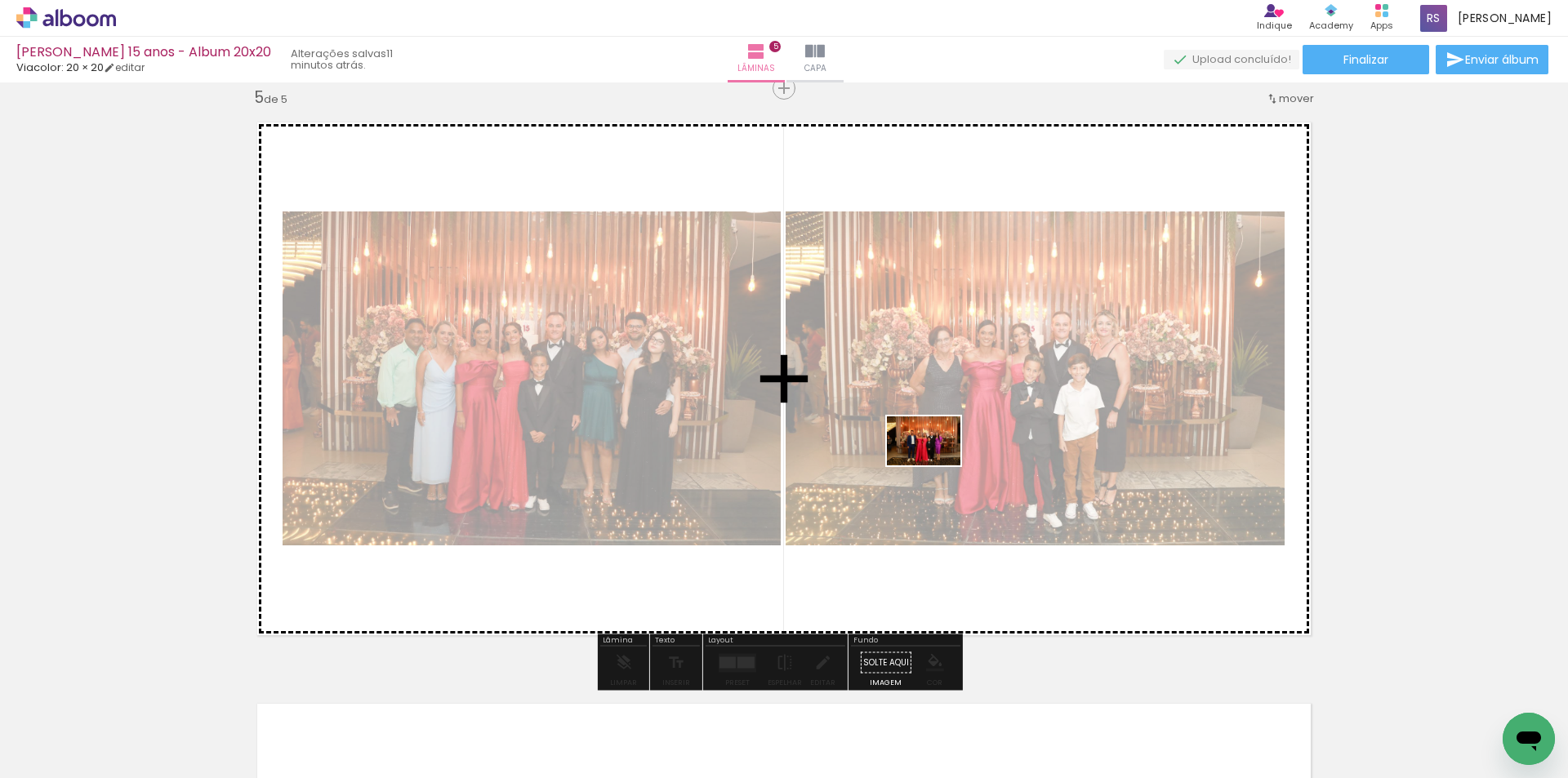
drag, startPoint x: 995, startPoint y: 739, endPoint x: 936, endPoint y: 465, distance: 280.3
click at [936, 465] on quentale-workspace at bounding box center [784, 389] width 1568 height 778
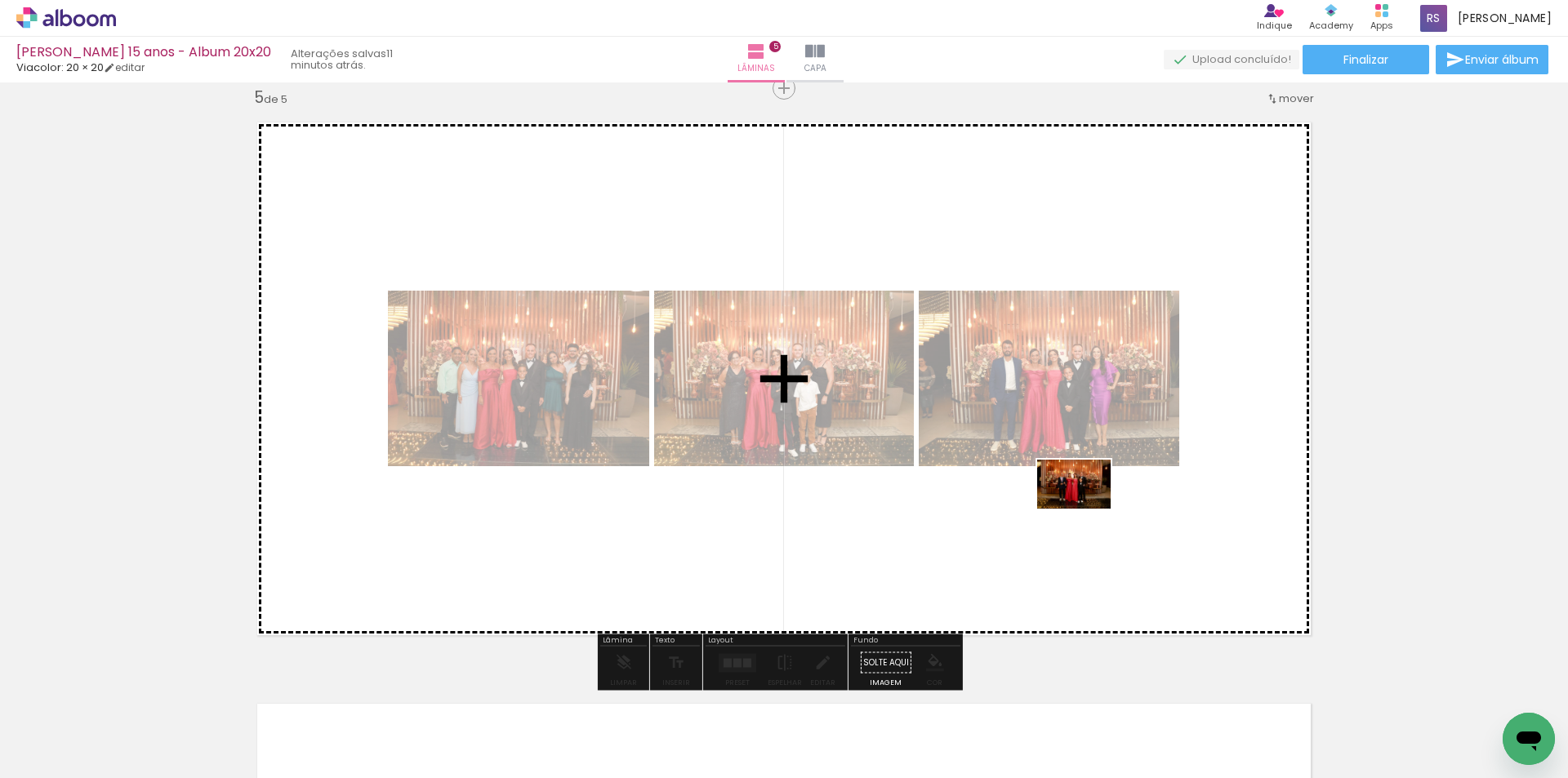
drag, startPoint x: 1088, startPoint y: 676, endPoint x: 1086, endPoint y: 508, distance: 168.0
click at [1086, 508] on quentale-workspace at bounding box center [784, 389] width 1568 height 778
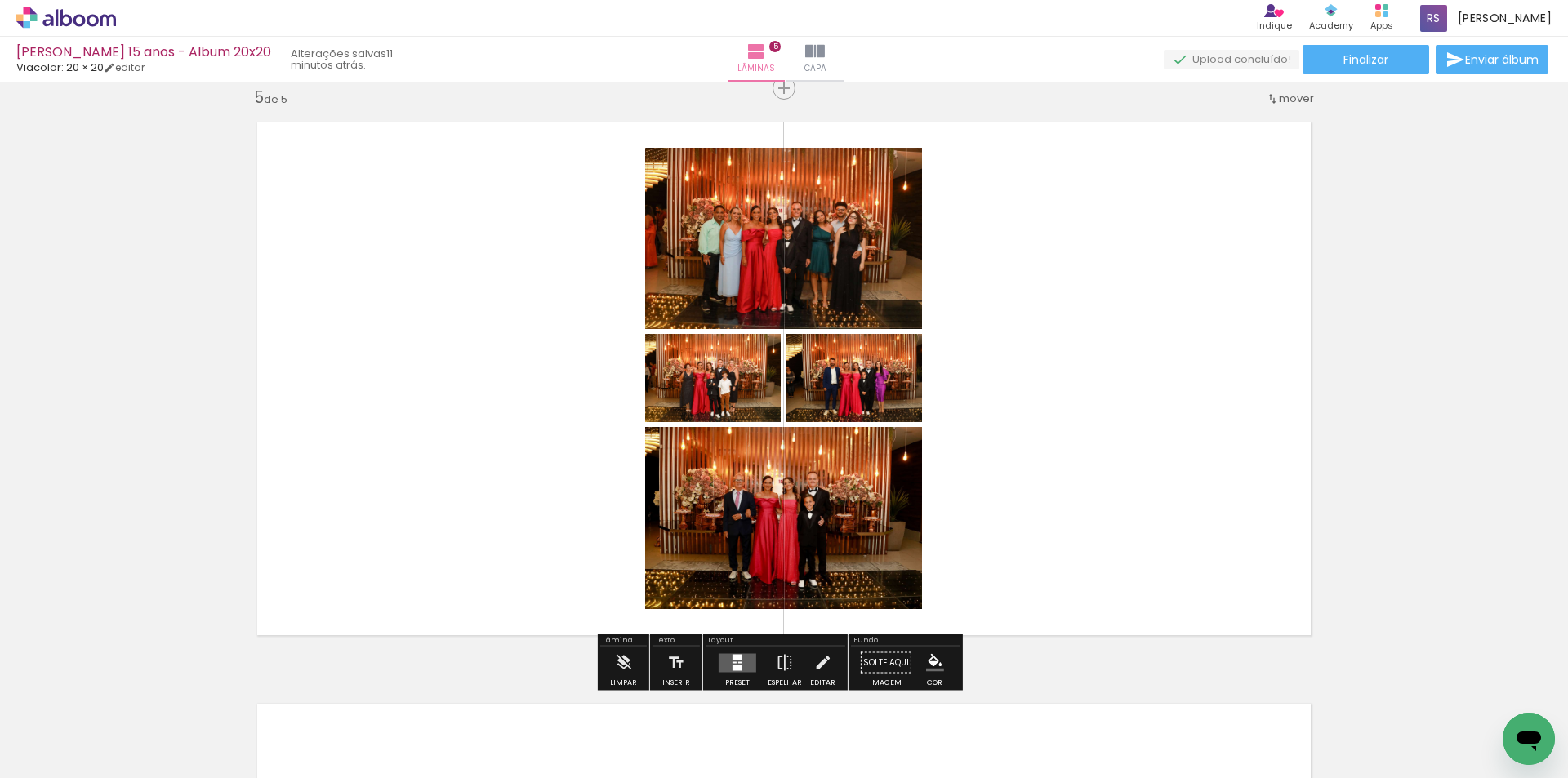
click at [735, 663] on quentale-layouter at bounding box center [737, 662] width 37 height 19
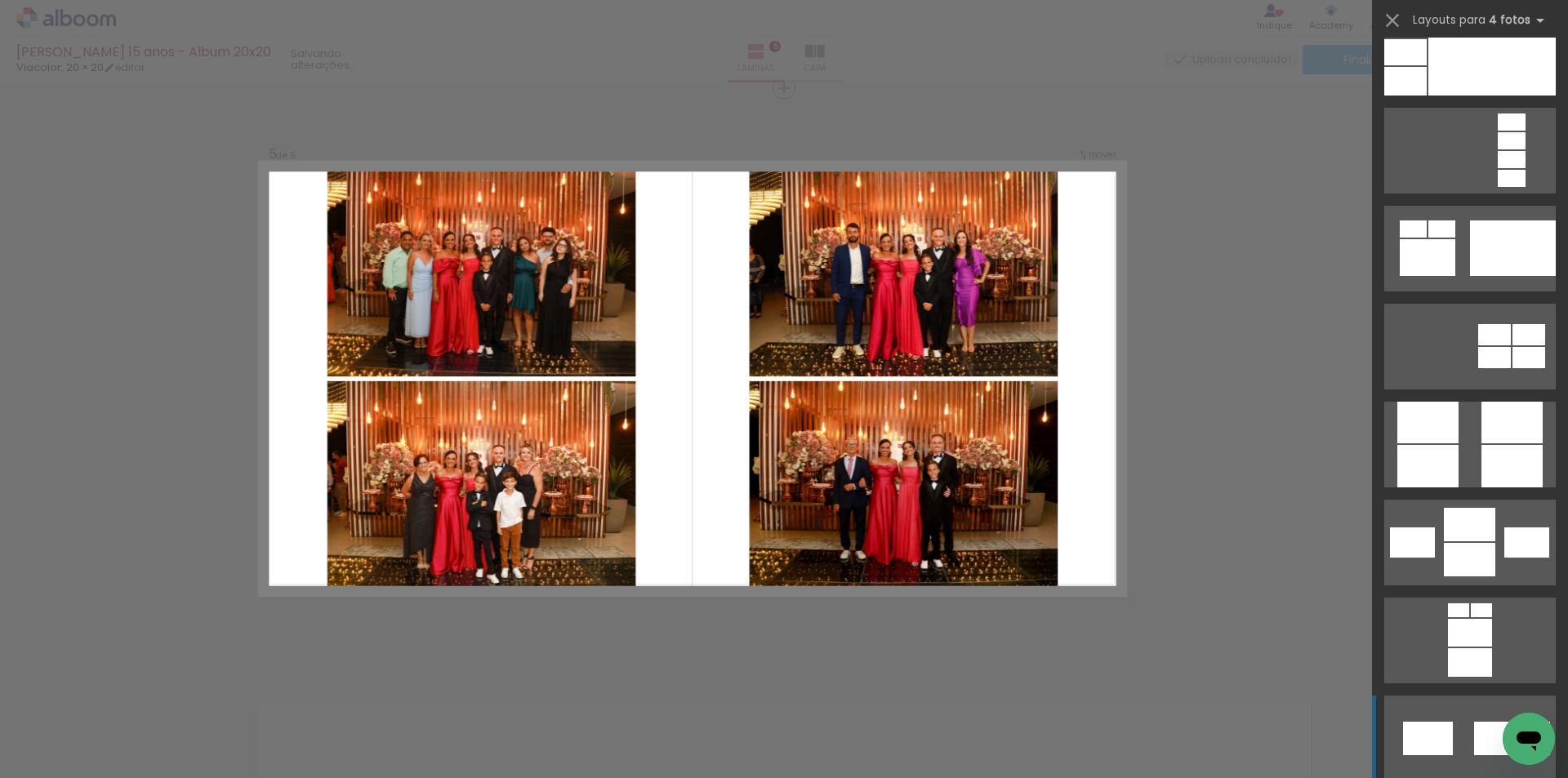
scroll to position [5388, 0]
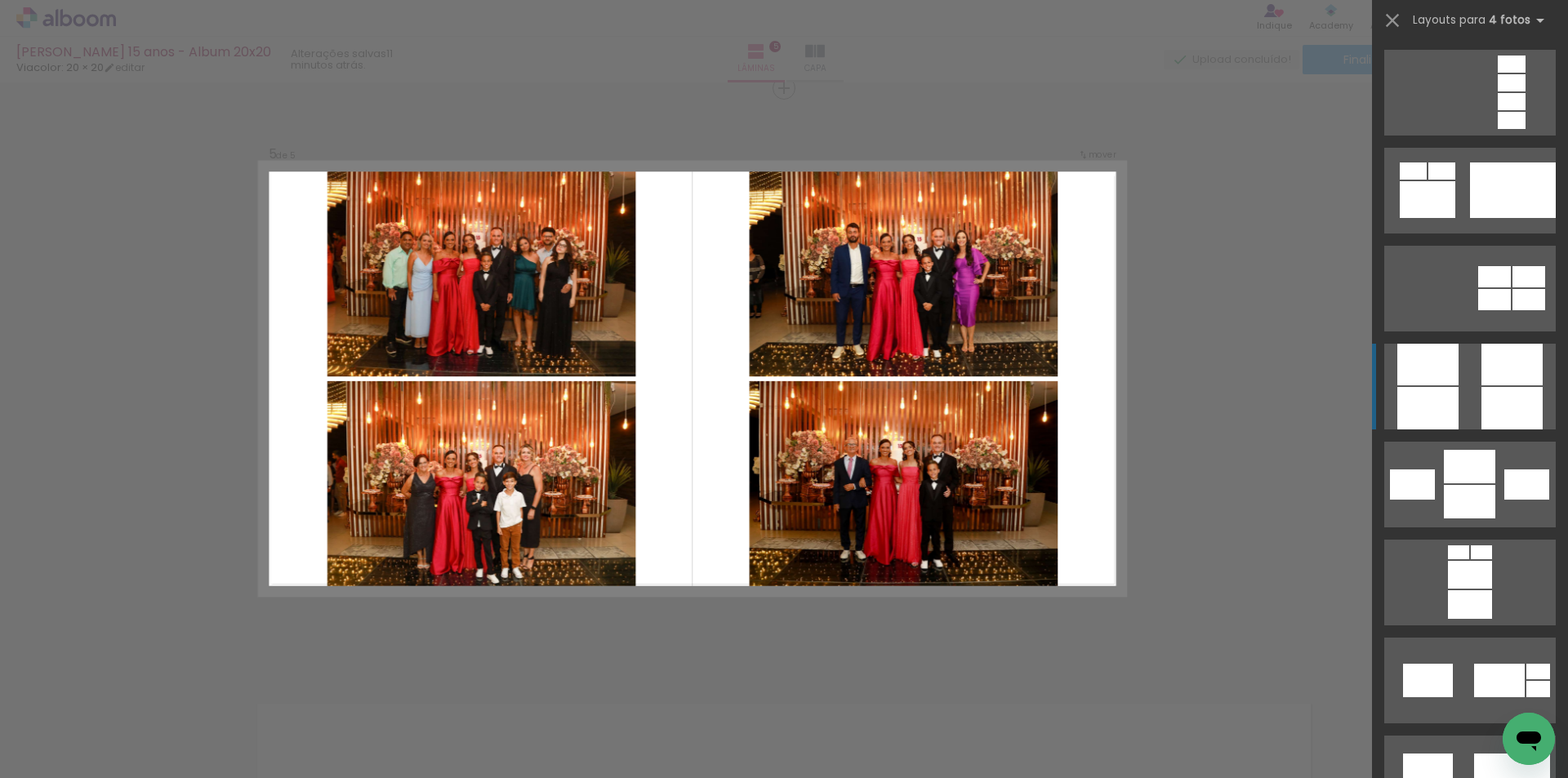
click at [1492, 381] on div at bounding box center [1512, 364] width 62 height 42
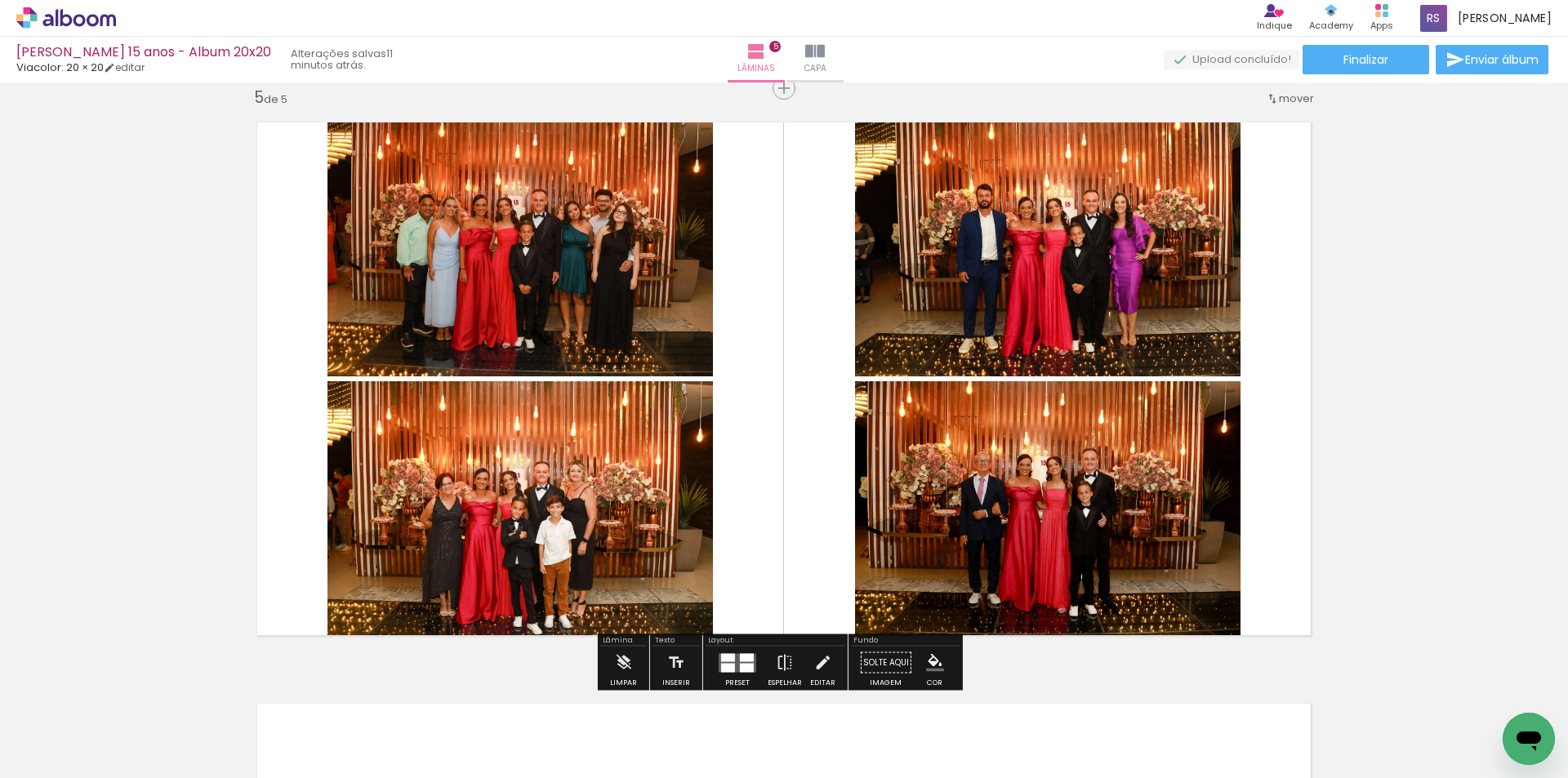
click at [548, 512] on quentale-photo at bounding box center [520, 515] width 385 height 267
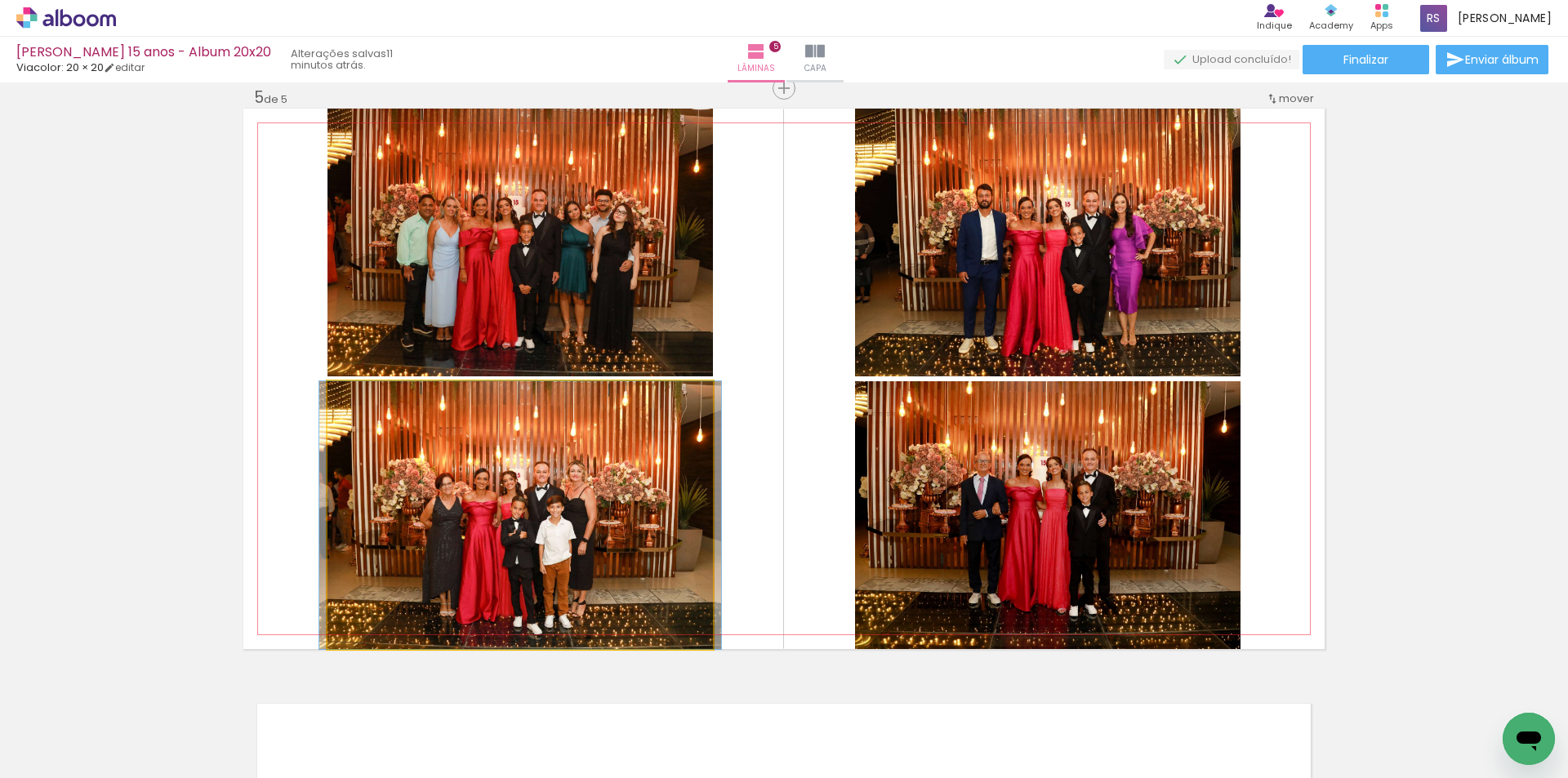
click at [548, 512] on quentale-photo at bounding box center [520, 515] width 385 height 267
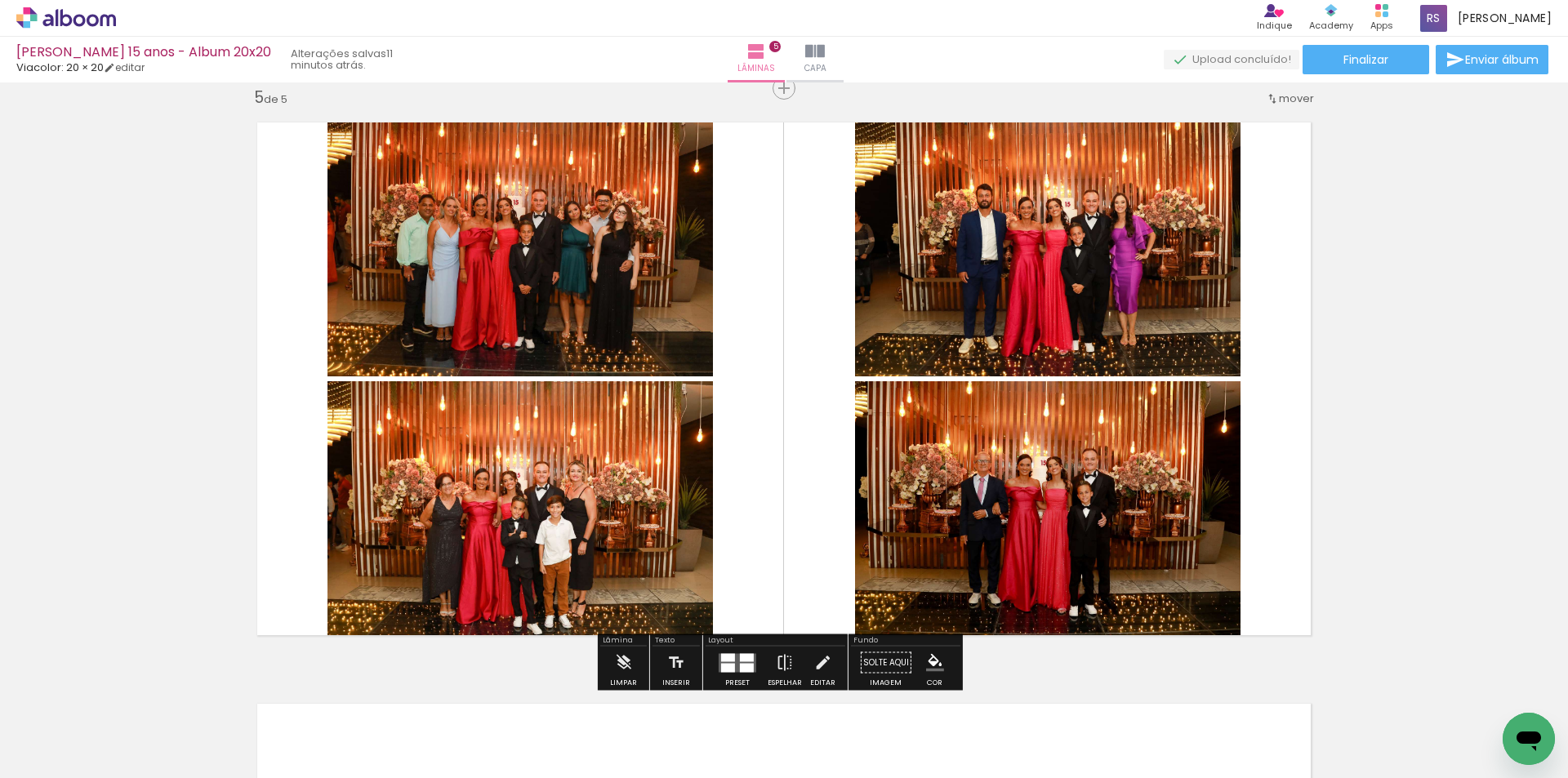
click at [548, 512] on quentale-photo at bounding box center [520, 515] width 385 height 267
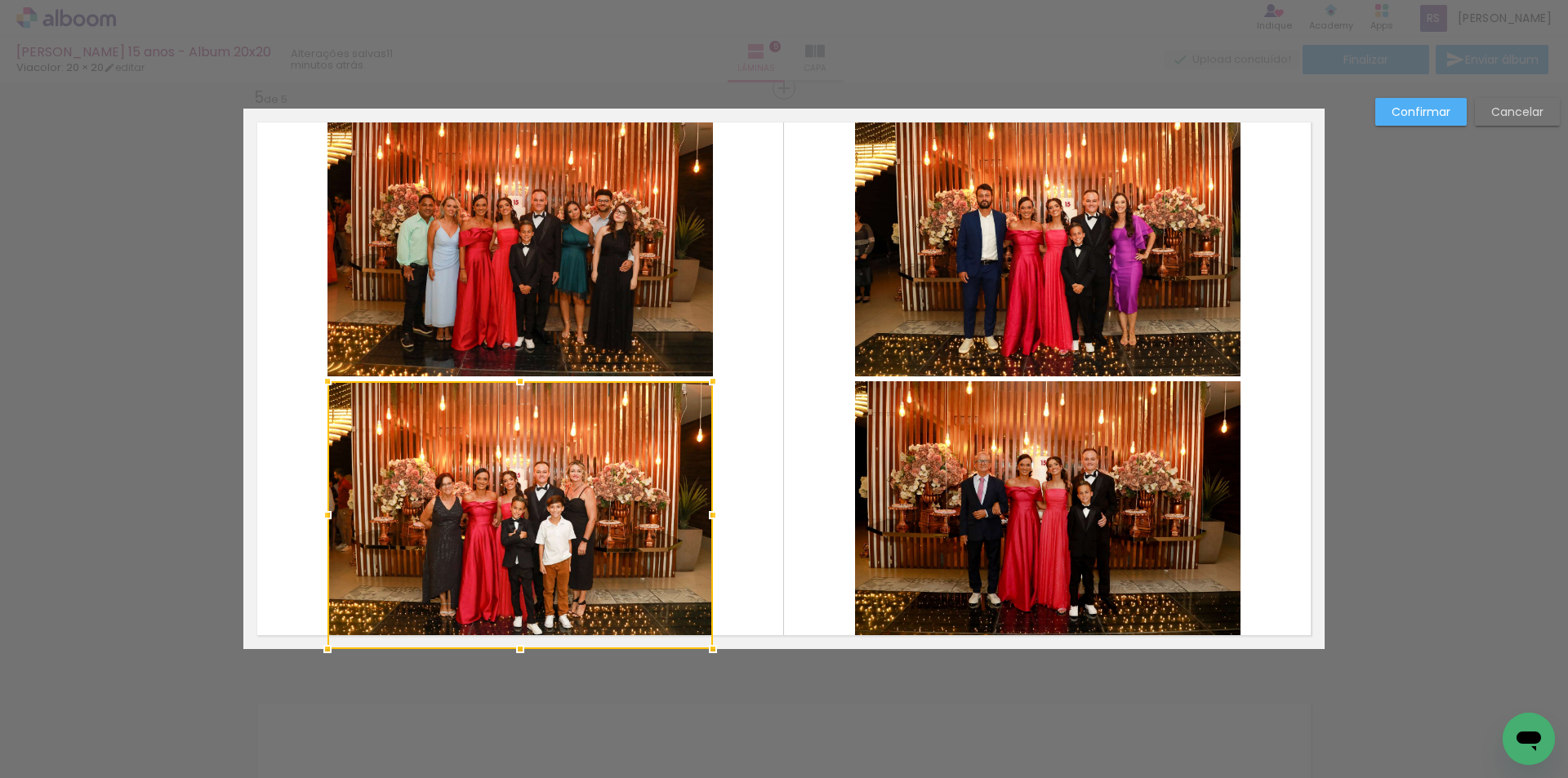
click at [548, 512] on div at bounding box center [520, 515] width 385 height 267
drag, startPoint x: 548, startPoint y: 512, endPoint x: 554, endPoint y: 505, distance: 9.2
click at [554, 505] on div at bounding box center [520, 515] width 385 height 267
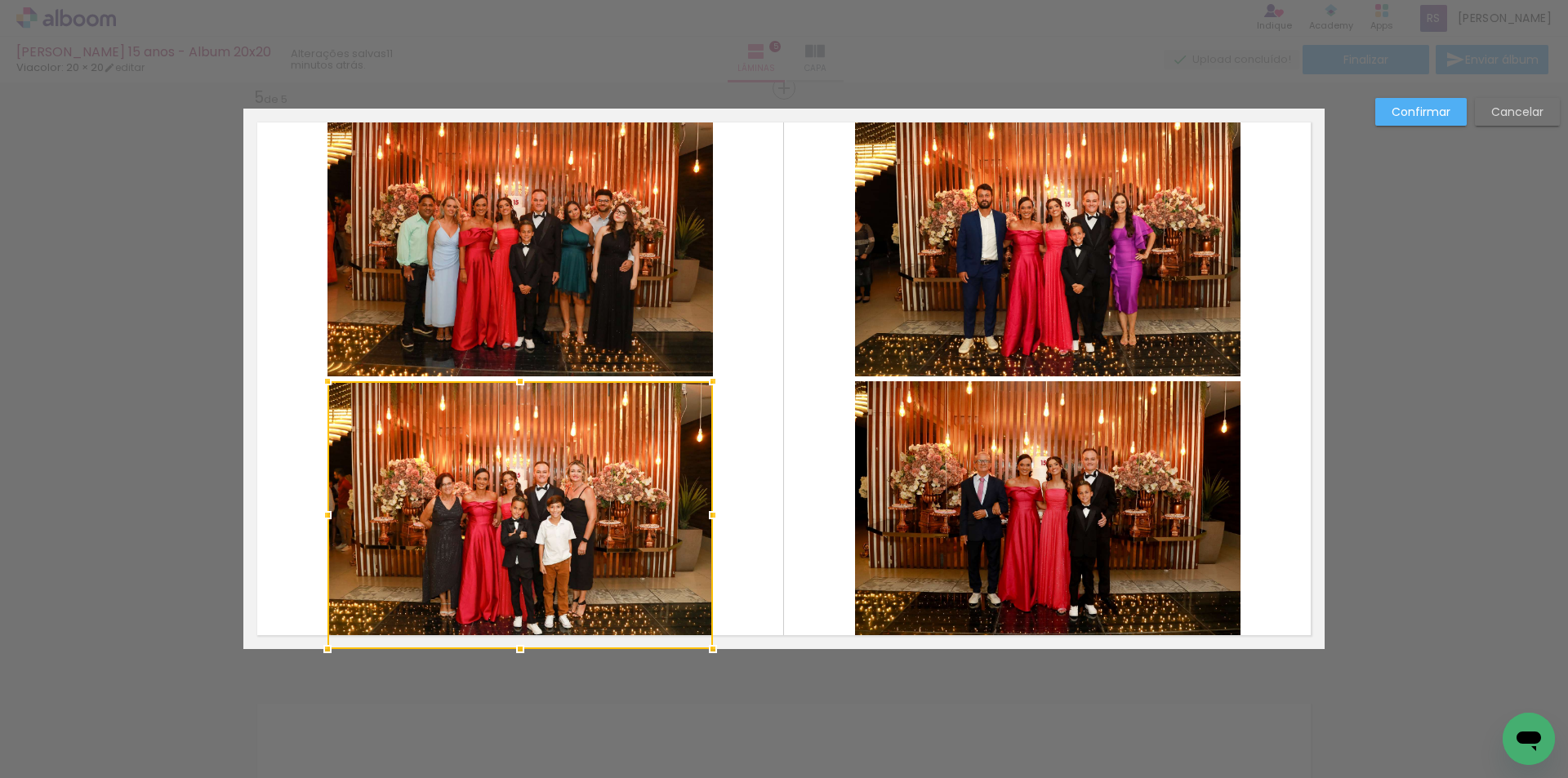
click at [554, 514] on div at bounding box center [520, 515] width 385 height 267
click at [532, 528] on div at bounding box center [520, 515] width 385 height 267
click at [746, 511] on quentale-layouter at bounding box center [784, 379] width 1081 height 540
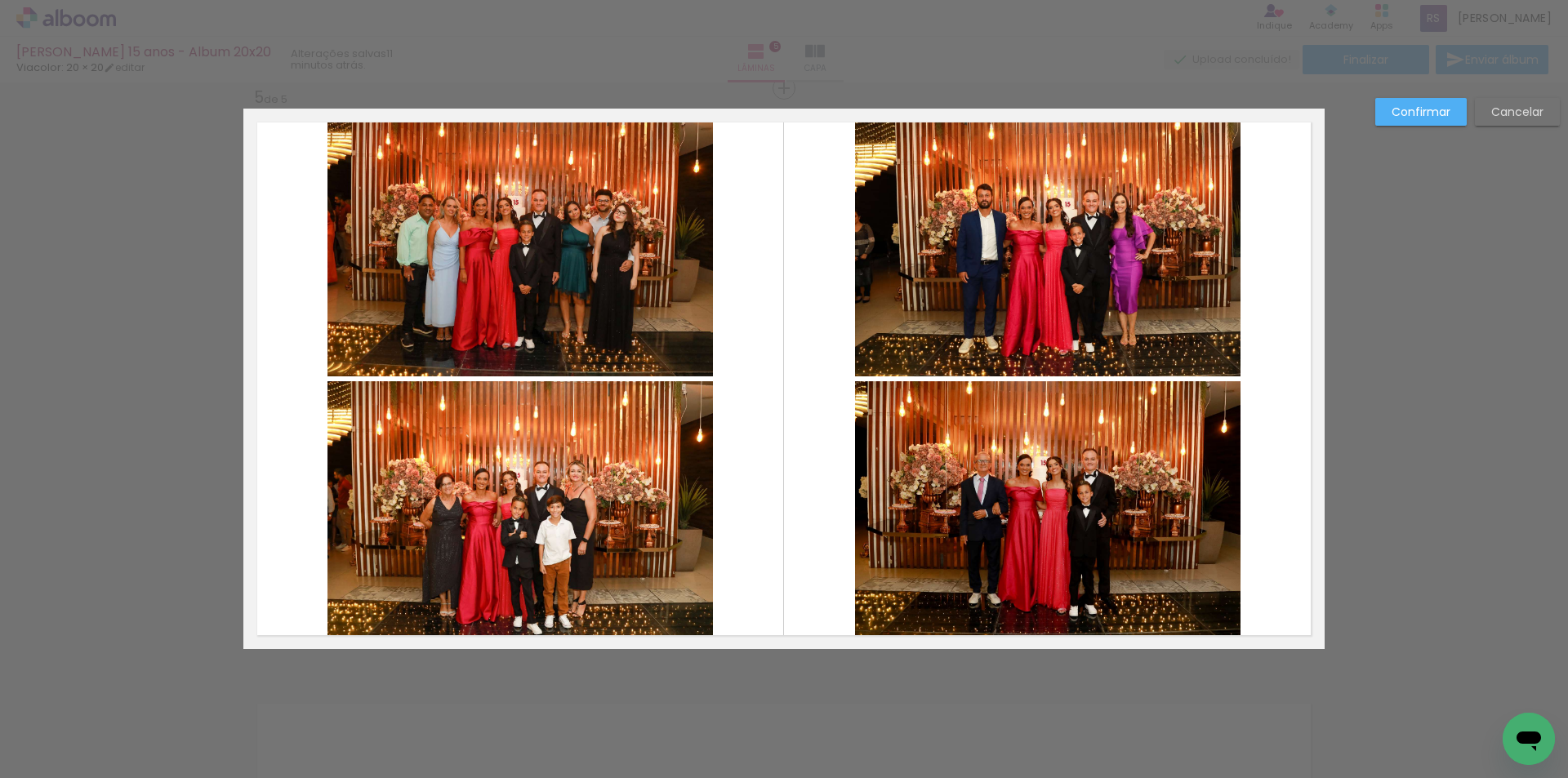
click at [0, 0] on slot "Cancelar" at bounding box center [0, 0] width 0 height 0
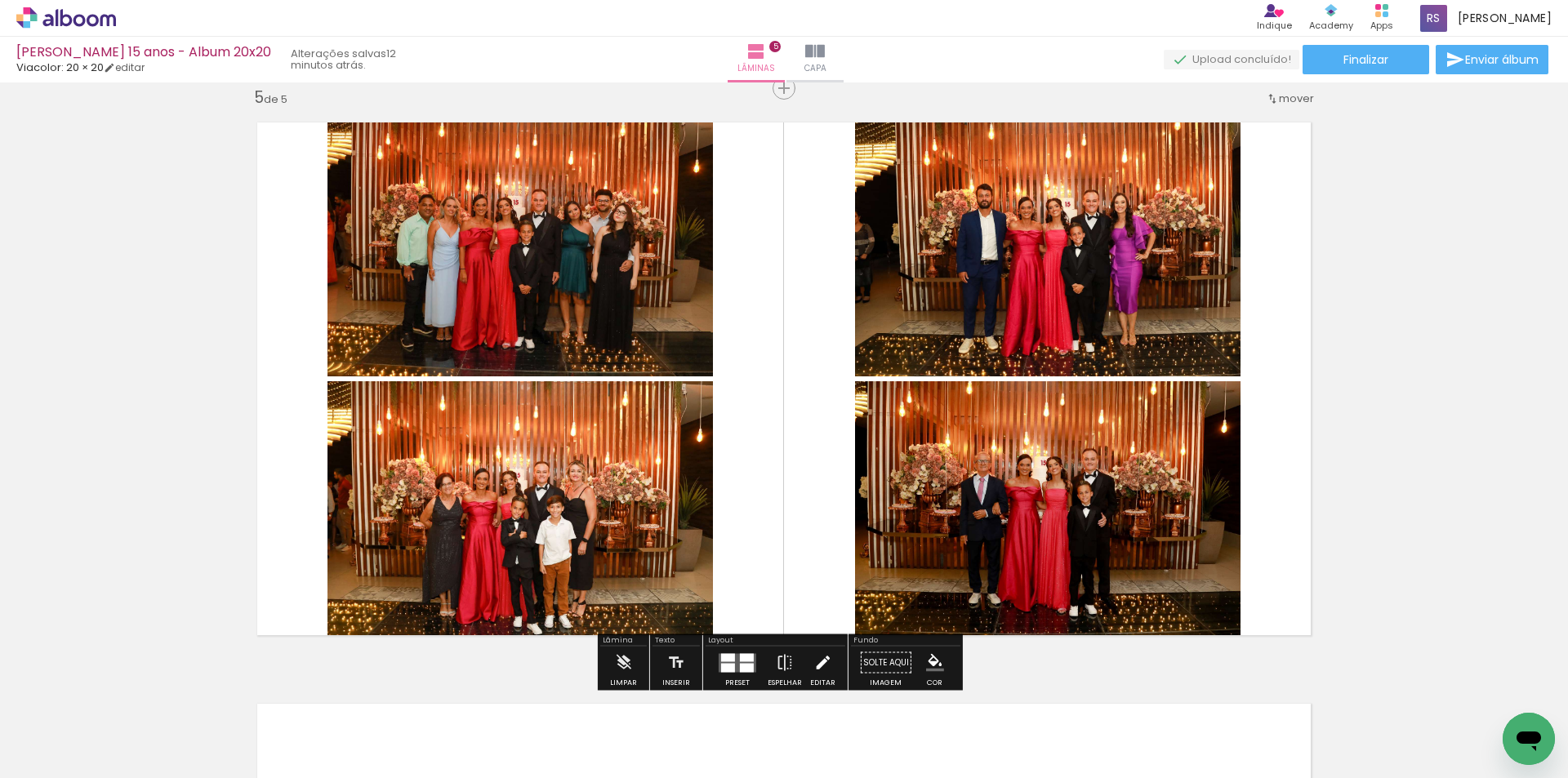
click at [814, 659] on iron-icon at bounding box center [822, 662] width 18 height 33
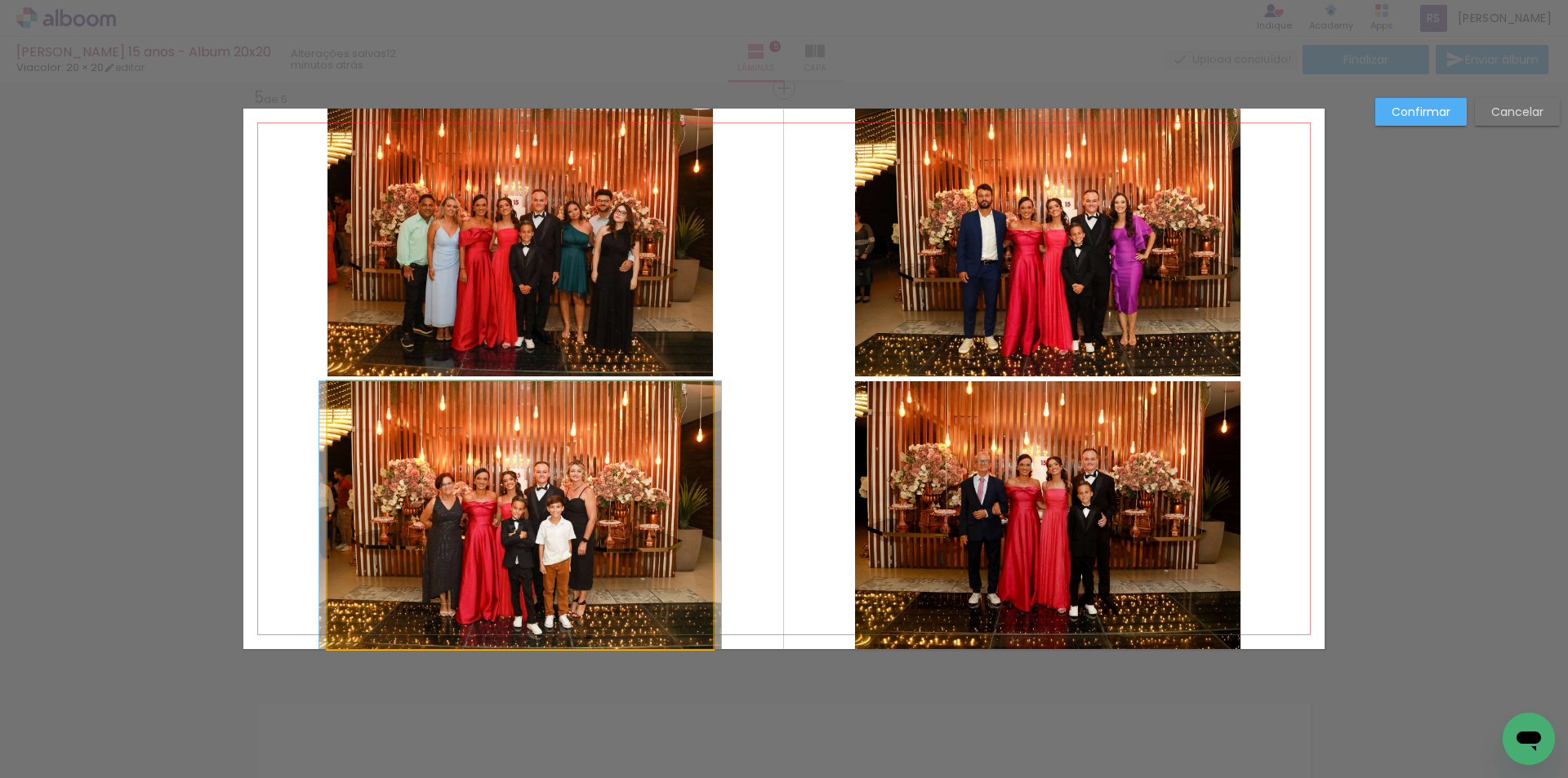
click at [569, 484] on quentale-photo at bounding box center [520, 515] width 385 height 267
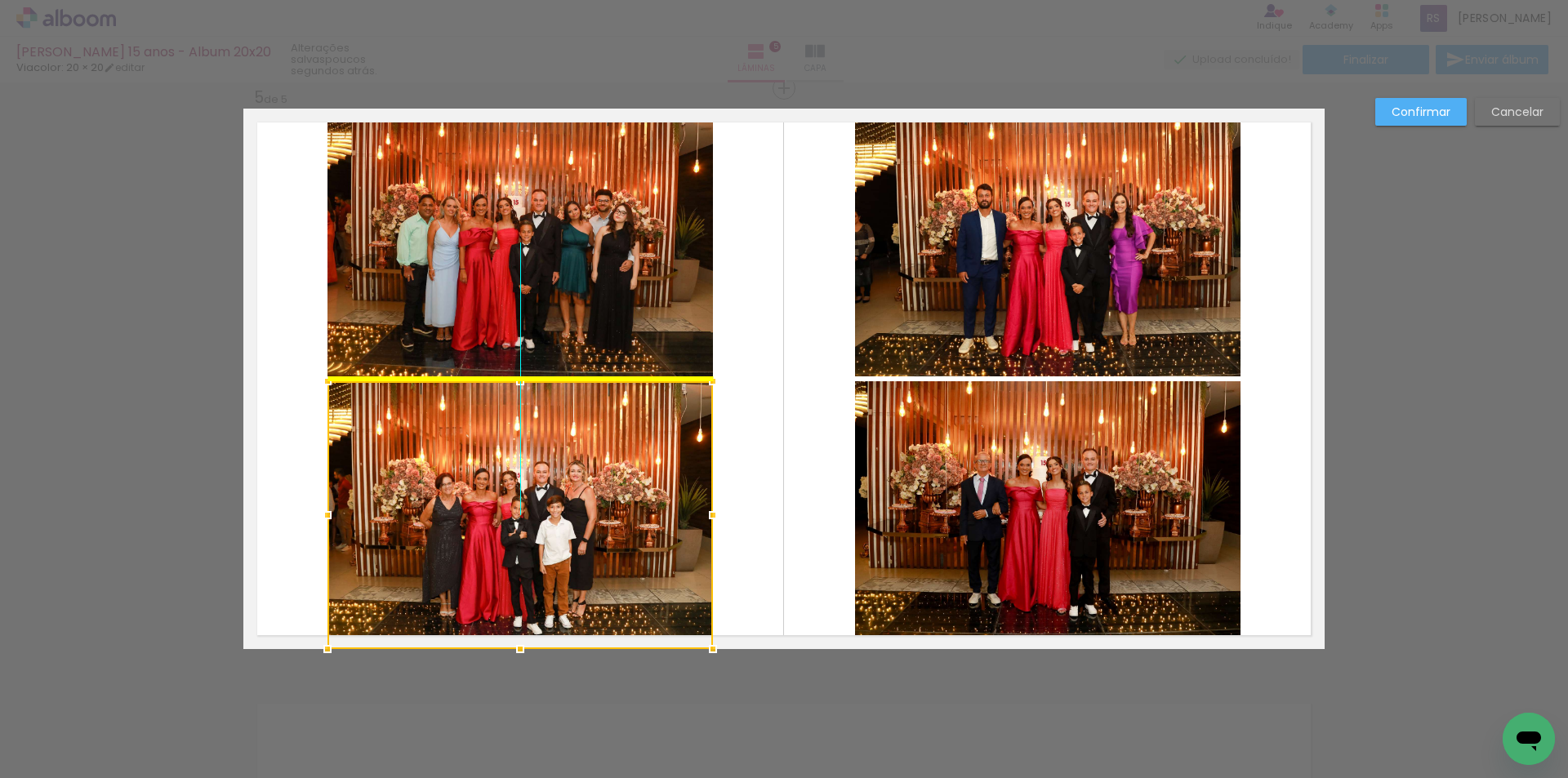
drag, startPoint x: 520, startPoint y: 480, endPoint x: 529, endPoint y: 464, distance: 18.4
click at [529, 464] on div at bounding box center [520, 515] width 385 height 267
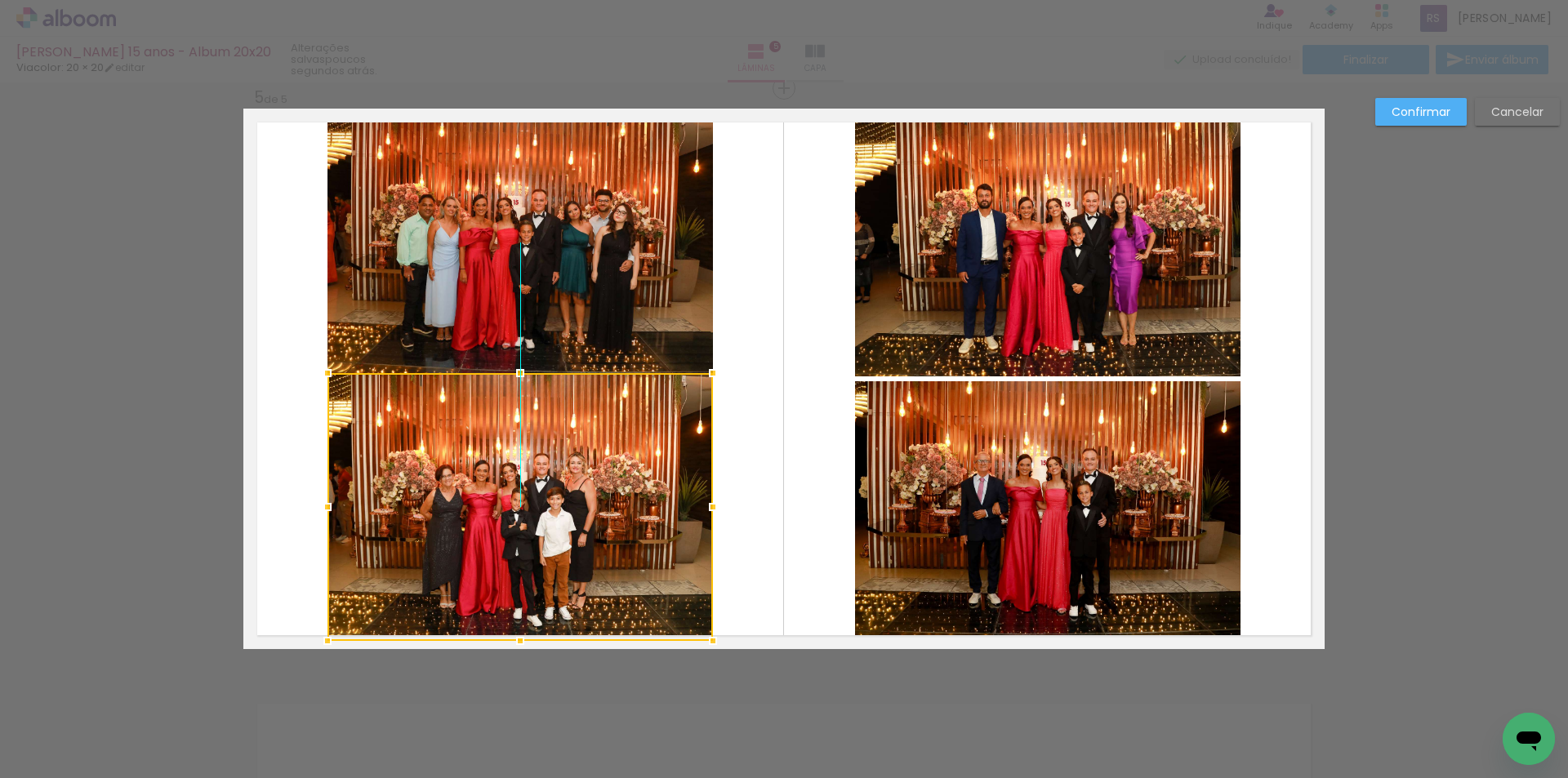
click at [514, 485] on div at bounding box center [520, 507] width 385 height 267
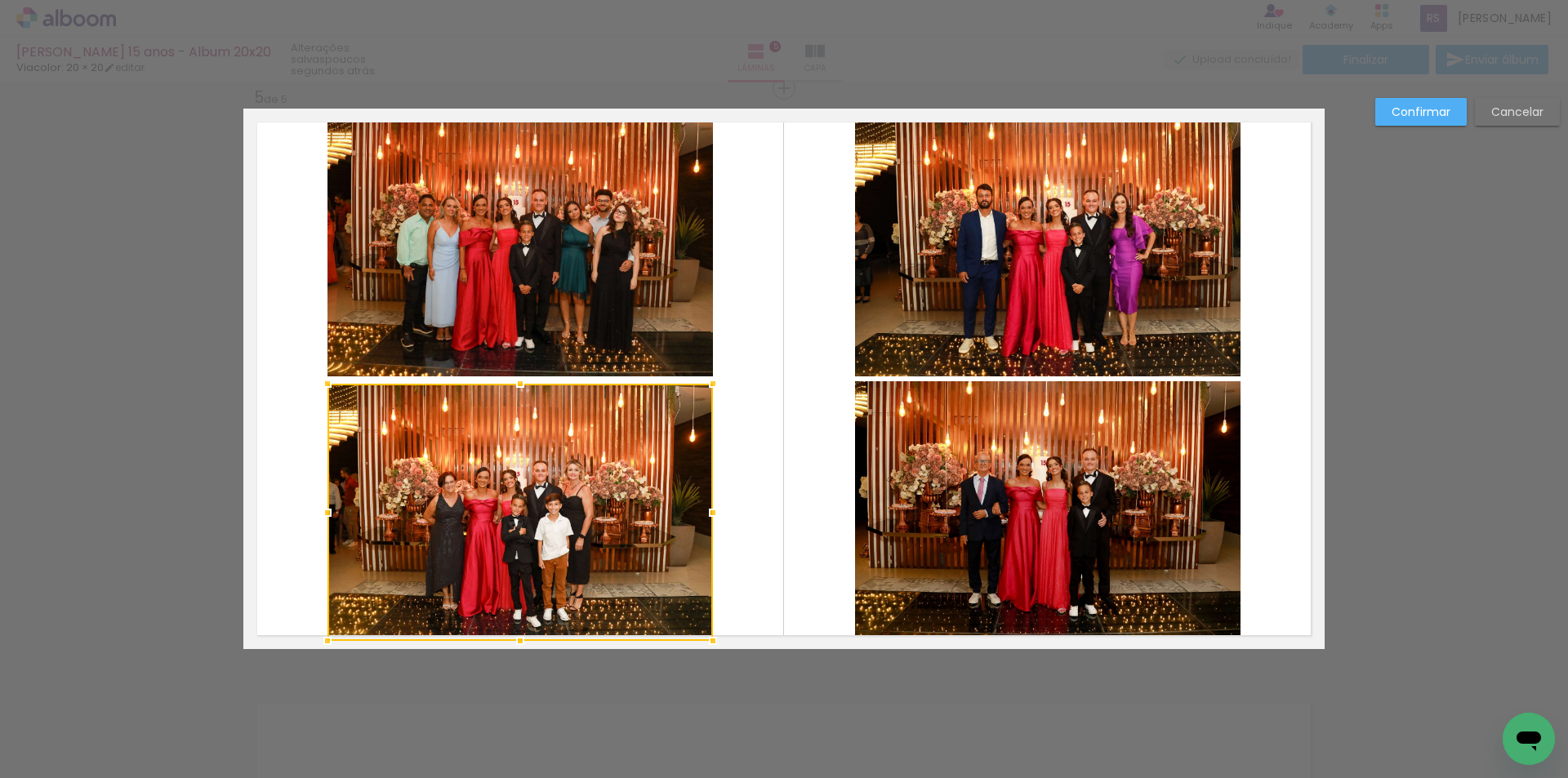
drag, startPoint x: 514, startPoint y: 376, endPoint x: 514, endPoint y: 387, distance: 11.0
click at [514, 387] on div at bounding box center [520, 383] width 33 height 33
click at [762, 419] on quentale-layouter at bounding box center [784, 379] width 1081 height 540
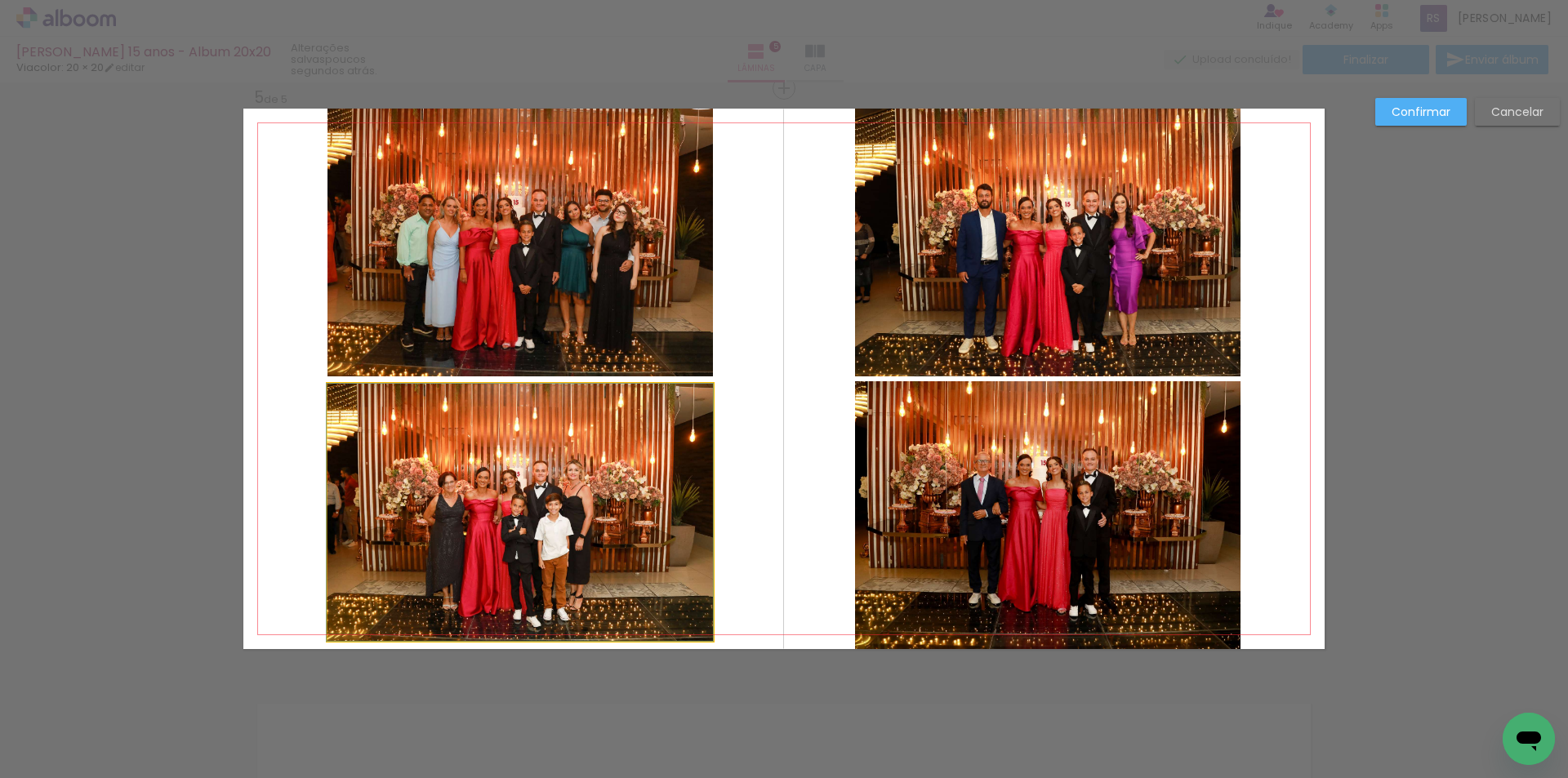
click at [533, 422] on quentale-photo at bounding box center [520, 512] width 385 height 258
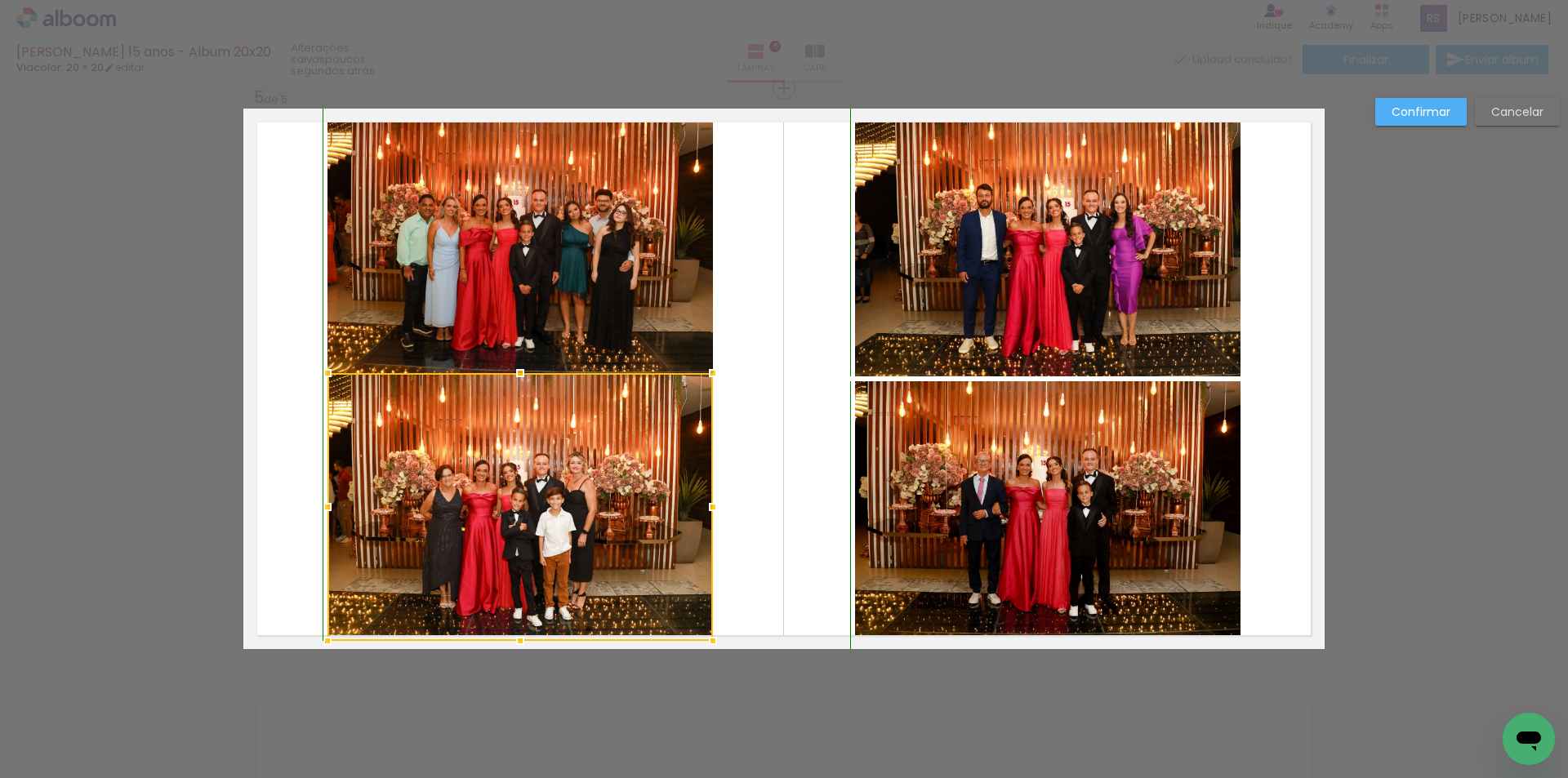
click at [516, 380] on div at bounding box center [520, 373] width 33 height 33
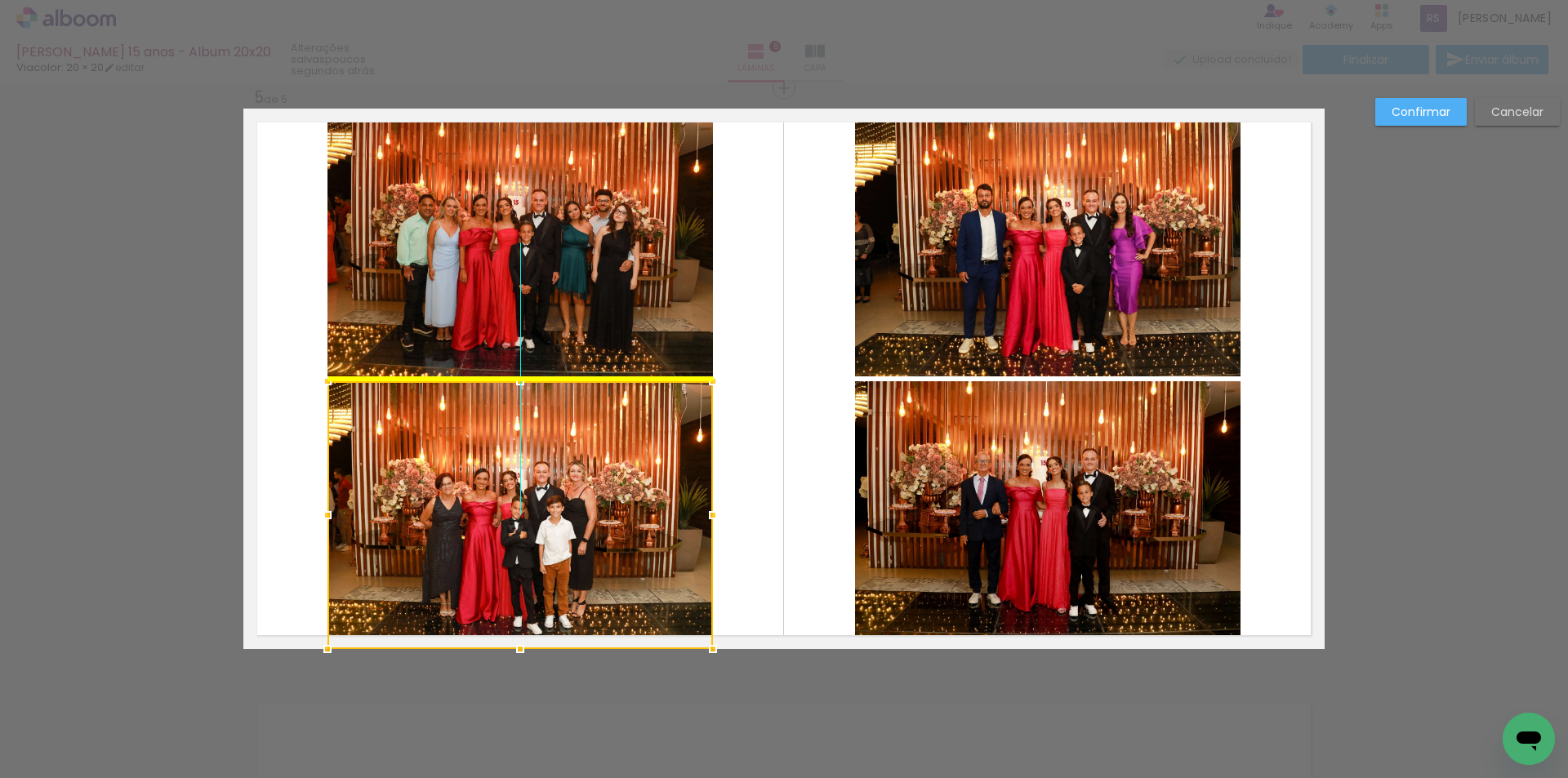
click at [524, 476] on div at bounding box center [520, 515] width 385 height 267
click at [743, 442] on quentale-layouter at bounding box center [784, 379] width 1081 height 540
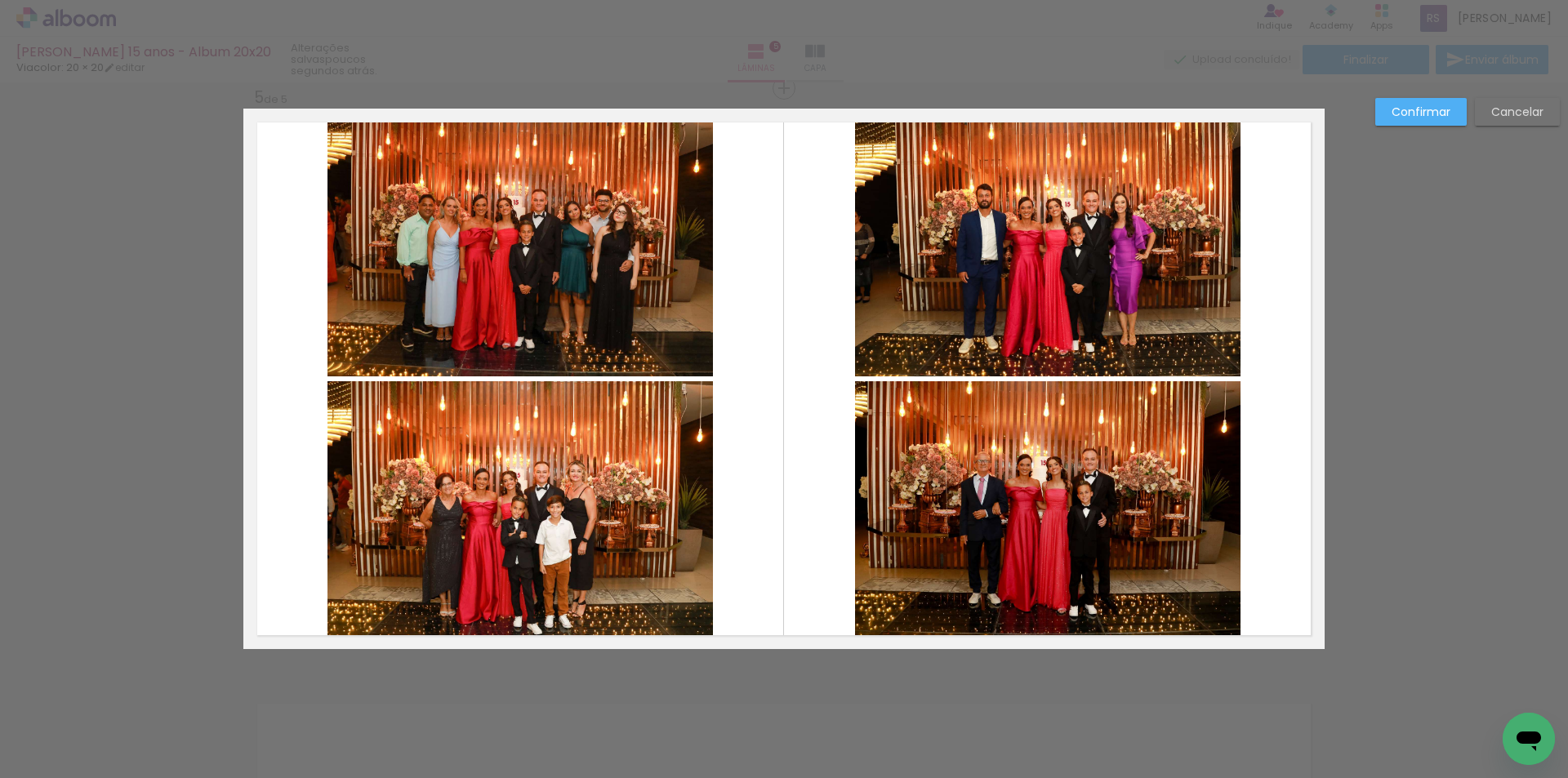
click at [0, 0] on slot "Cancelar" at bounding box center [0, 0] width 0 height 0
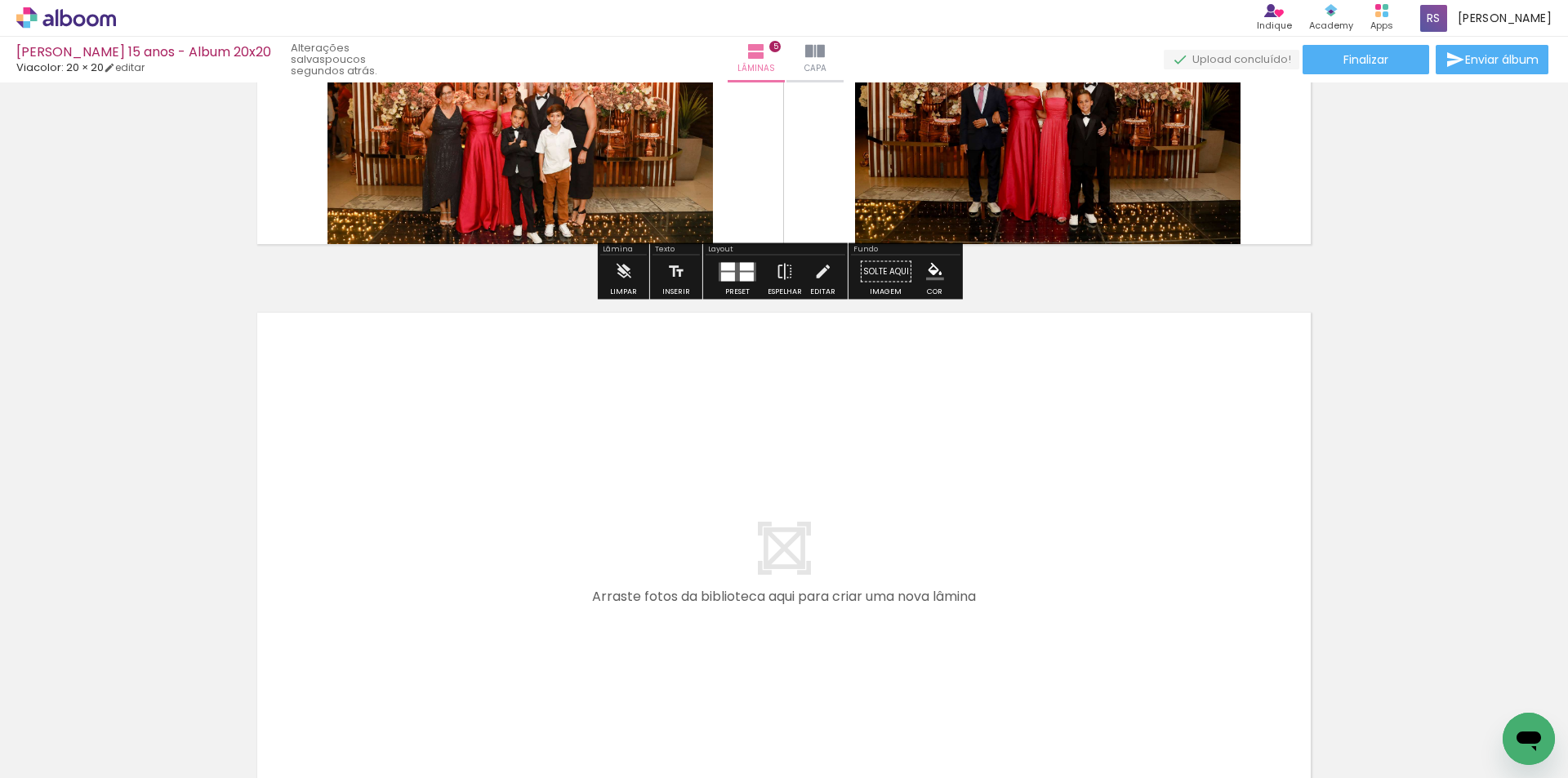
scroll to position [2918, 0]
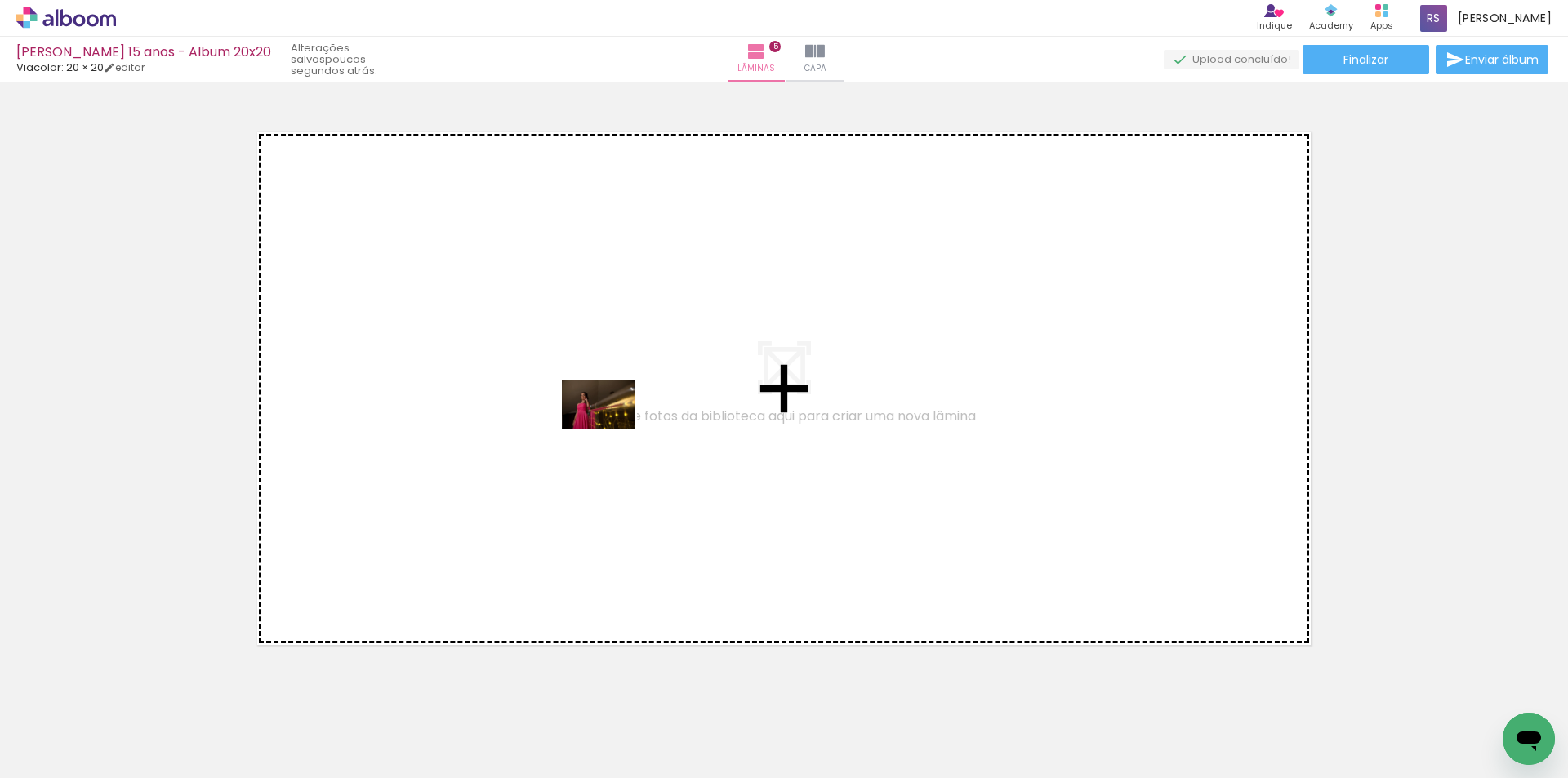
drag, startPoint x: 725, startPoint y: 733, endPoint x: 602, endPoint y: 418, distance: 338.2
click at [602, 418] on quentale-workspace at bounding box center [784, 389] width 1568 height 778
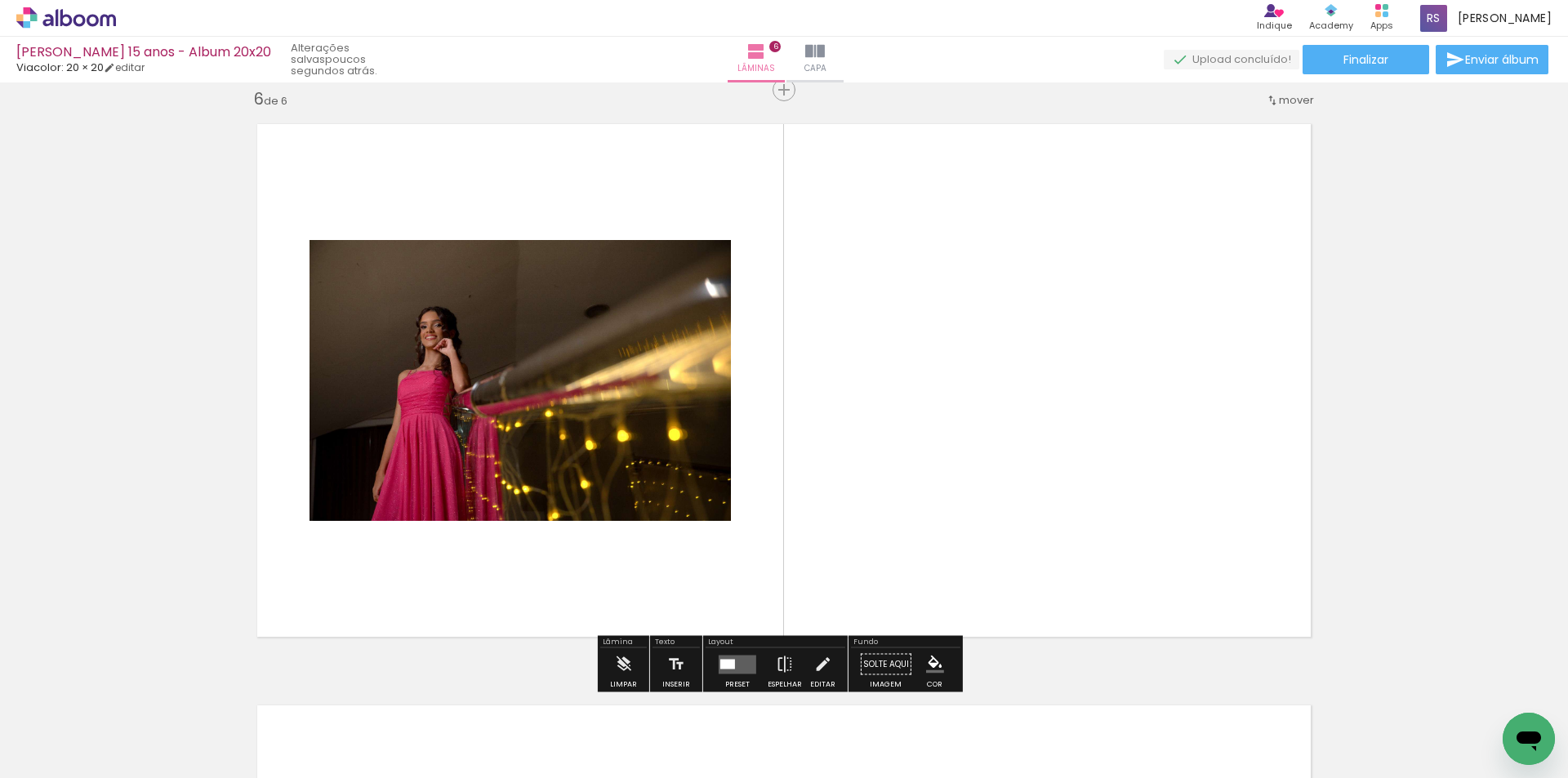
scroll to position [2928, 0]
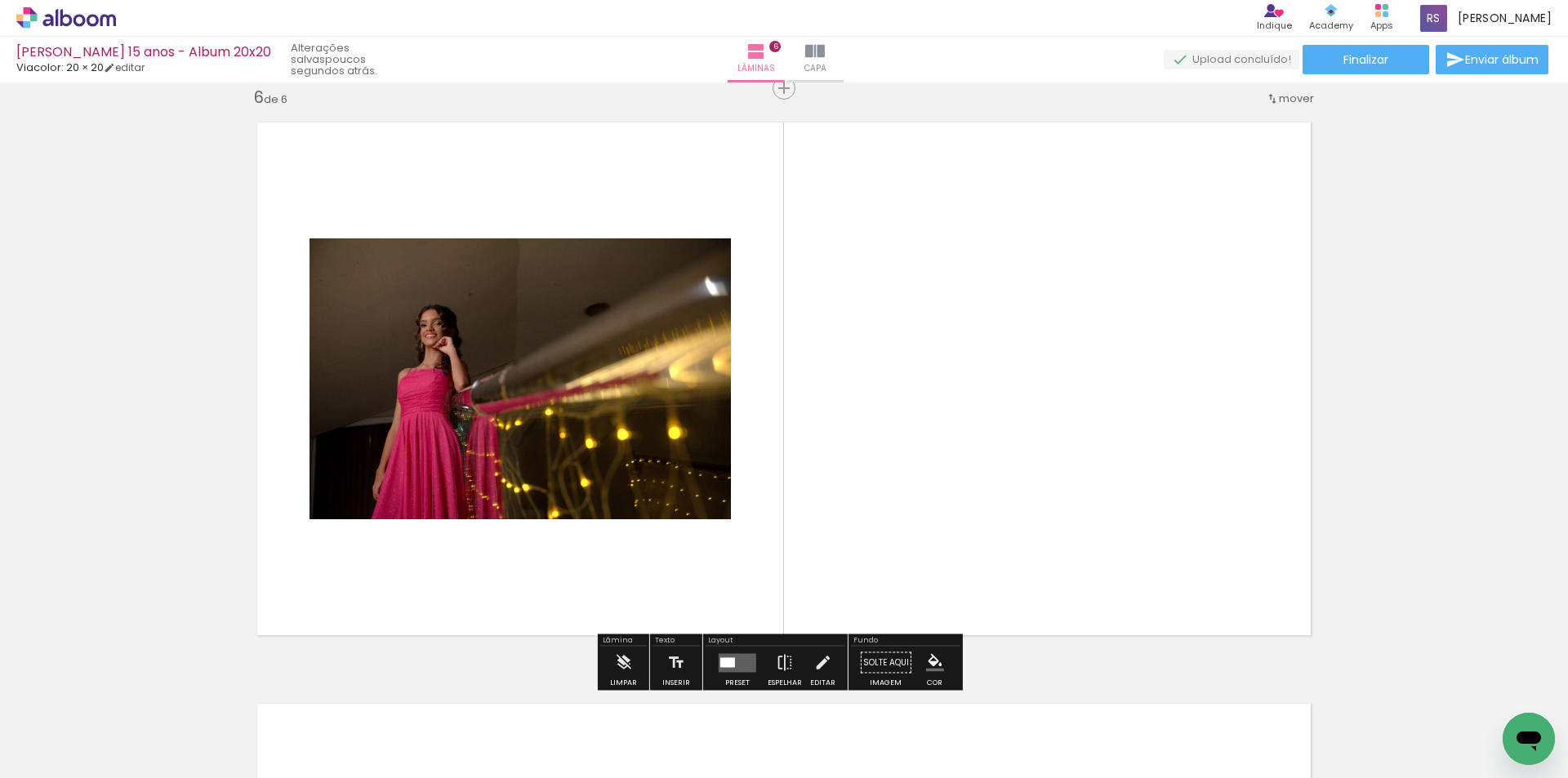
click at [732, 656] on quentale-layouter at bounding box center [737, 662] width 37 height 19
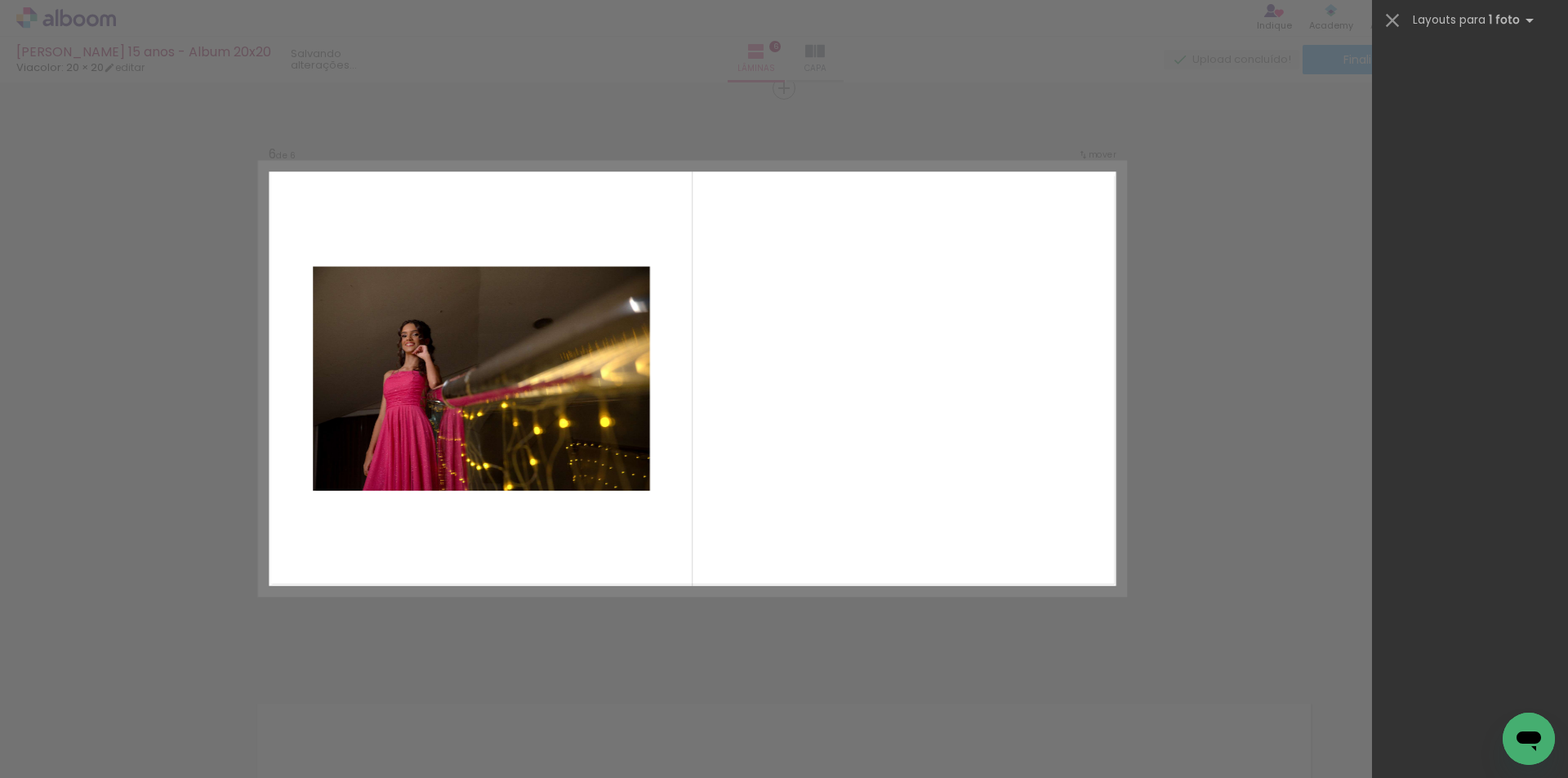
scroll to position [0, 0]
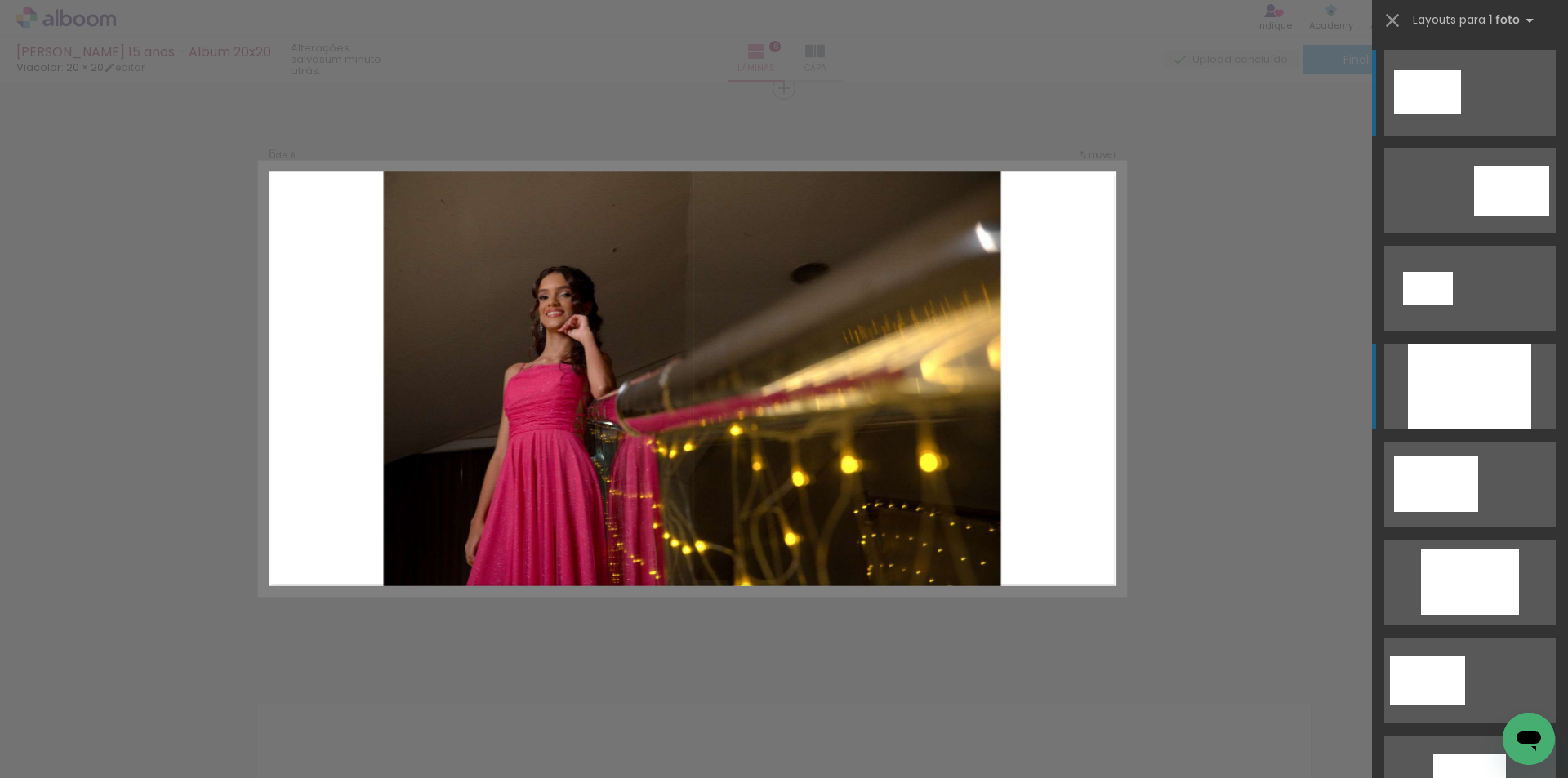
click at [1468, 395] on div at bounding box center [1469, 387] width 123 height 86
